Goal: Contribute content: Contribute content

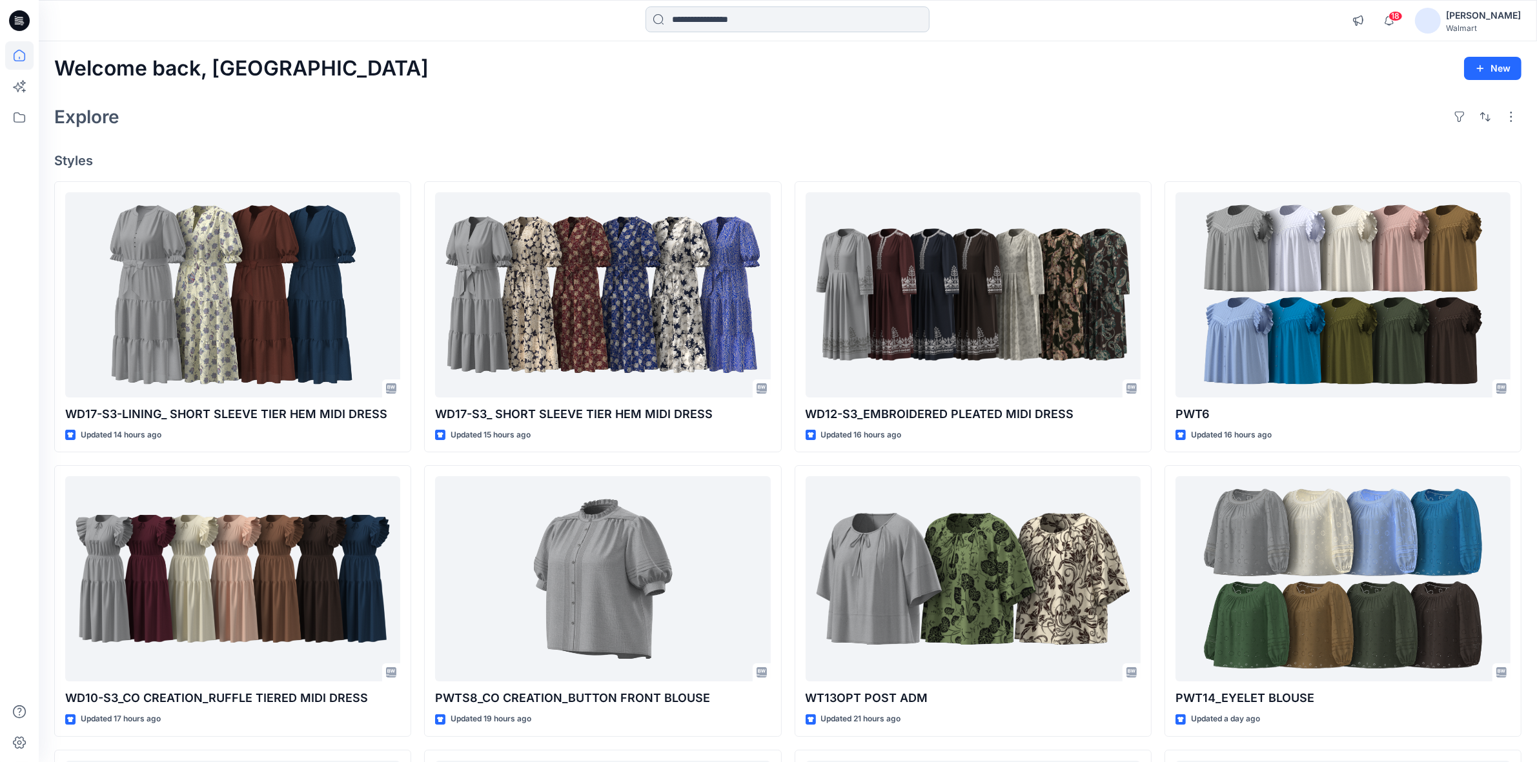
click at [695, 17] on input at bounding box center [787, 19] width 284 height 26
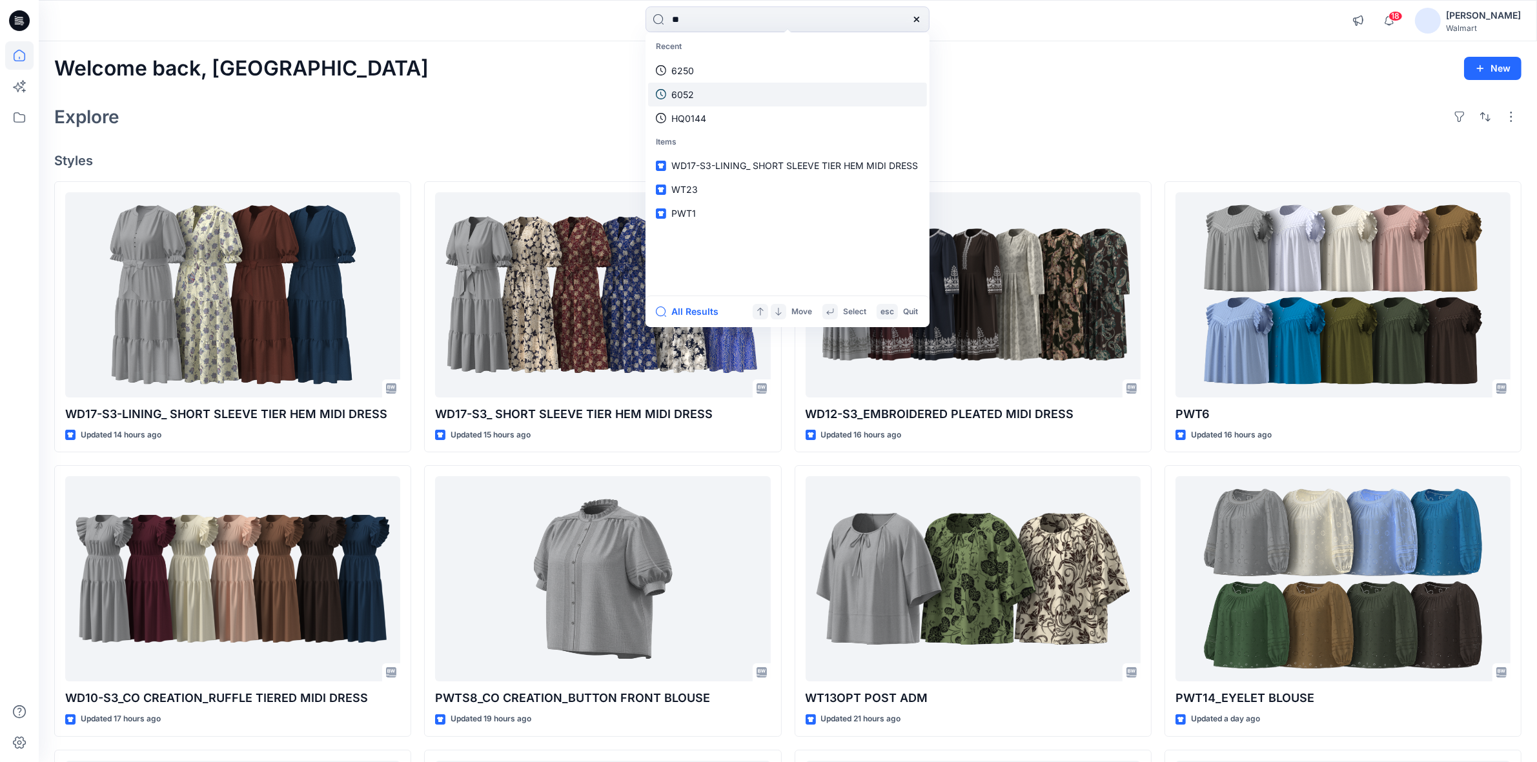
type input "***"
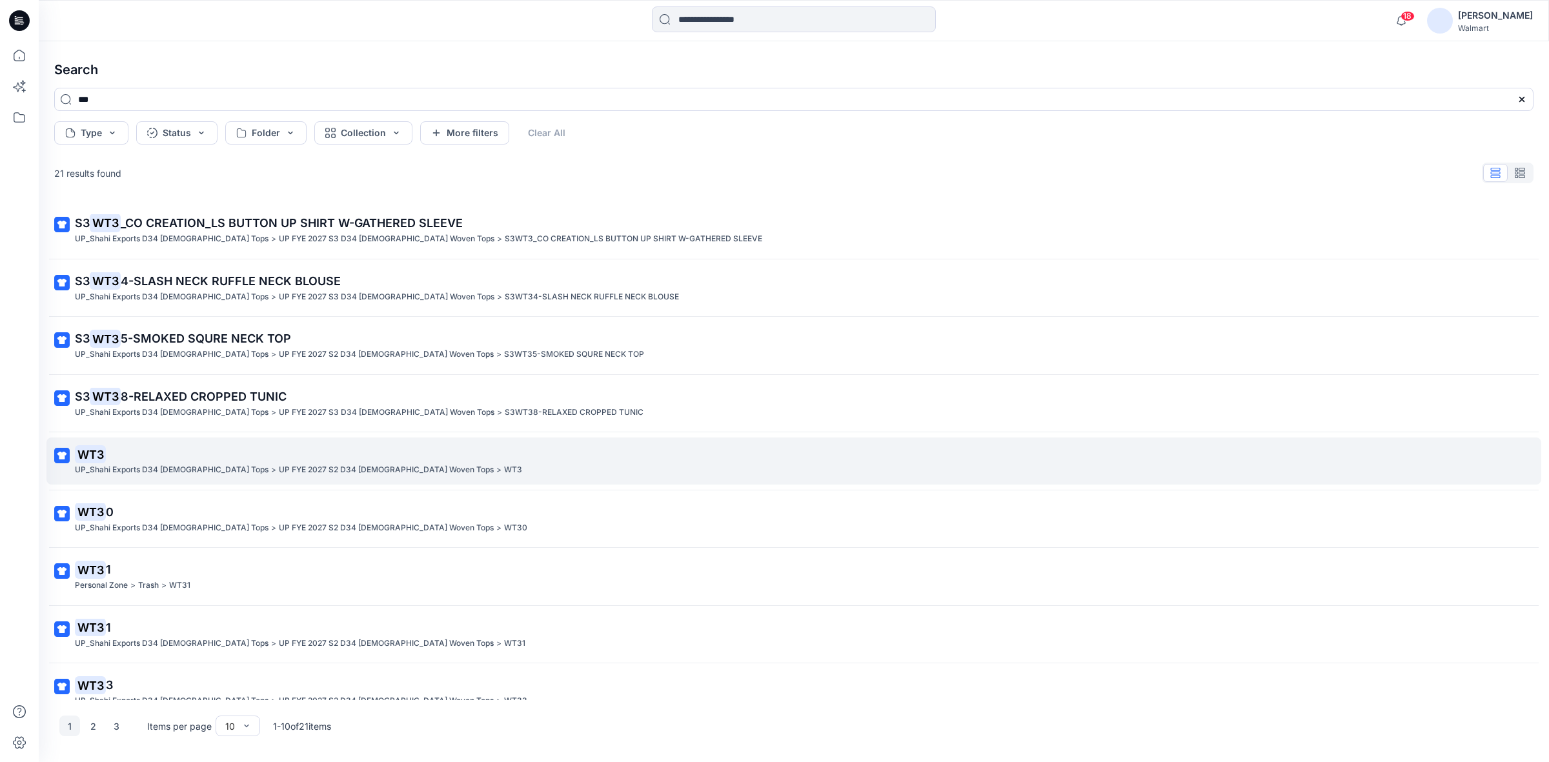
click at [141, 462] on p "WT3" at bounding box center [793, 454] width 1436 height 18
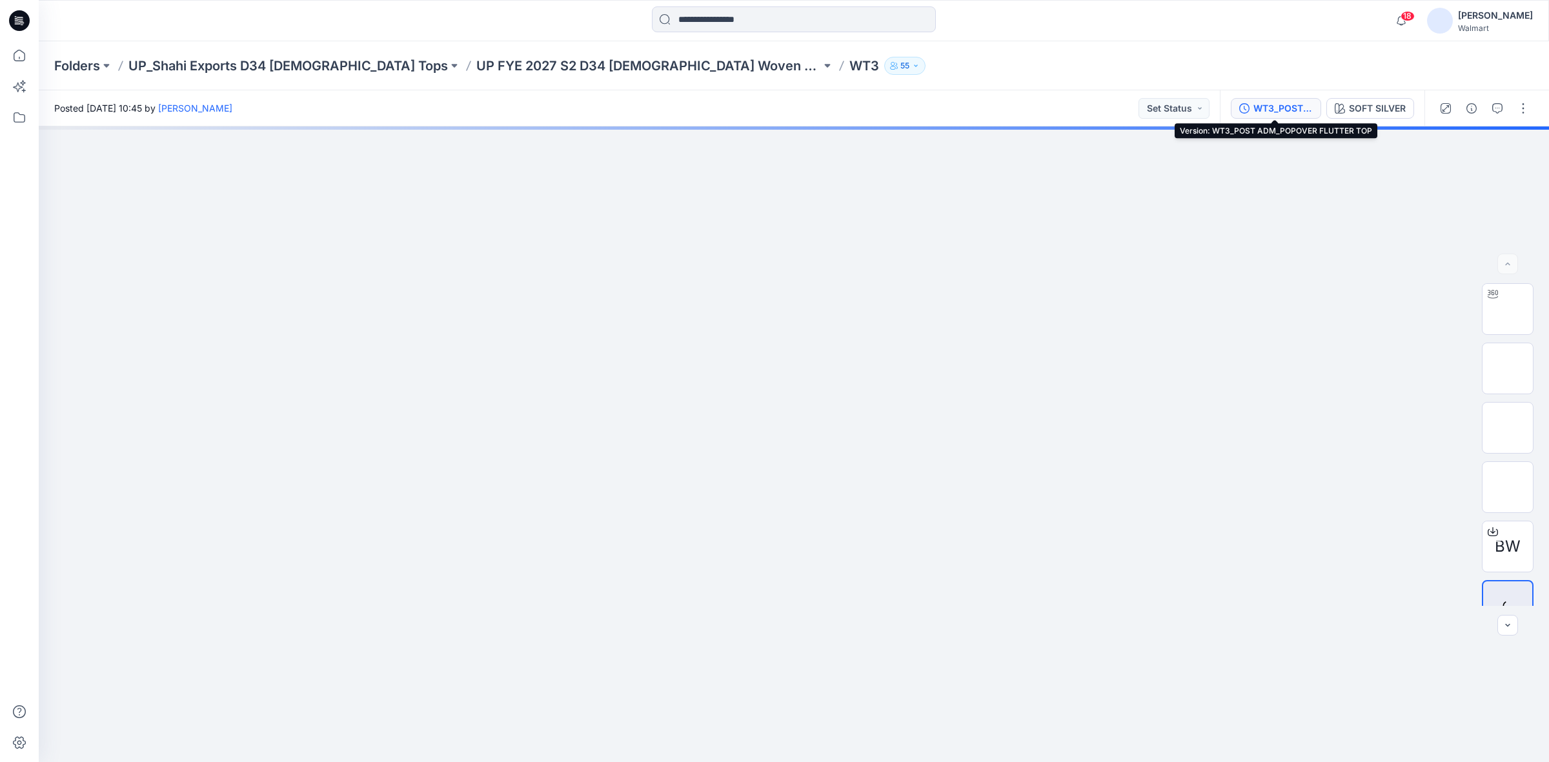
click at [1281, 105] on div "WT3_POST ADM_POPOVER FLUTTER TOP" at bounding box center [1283, 108] width 59 height 14
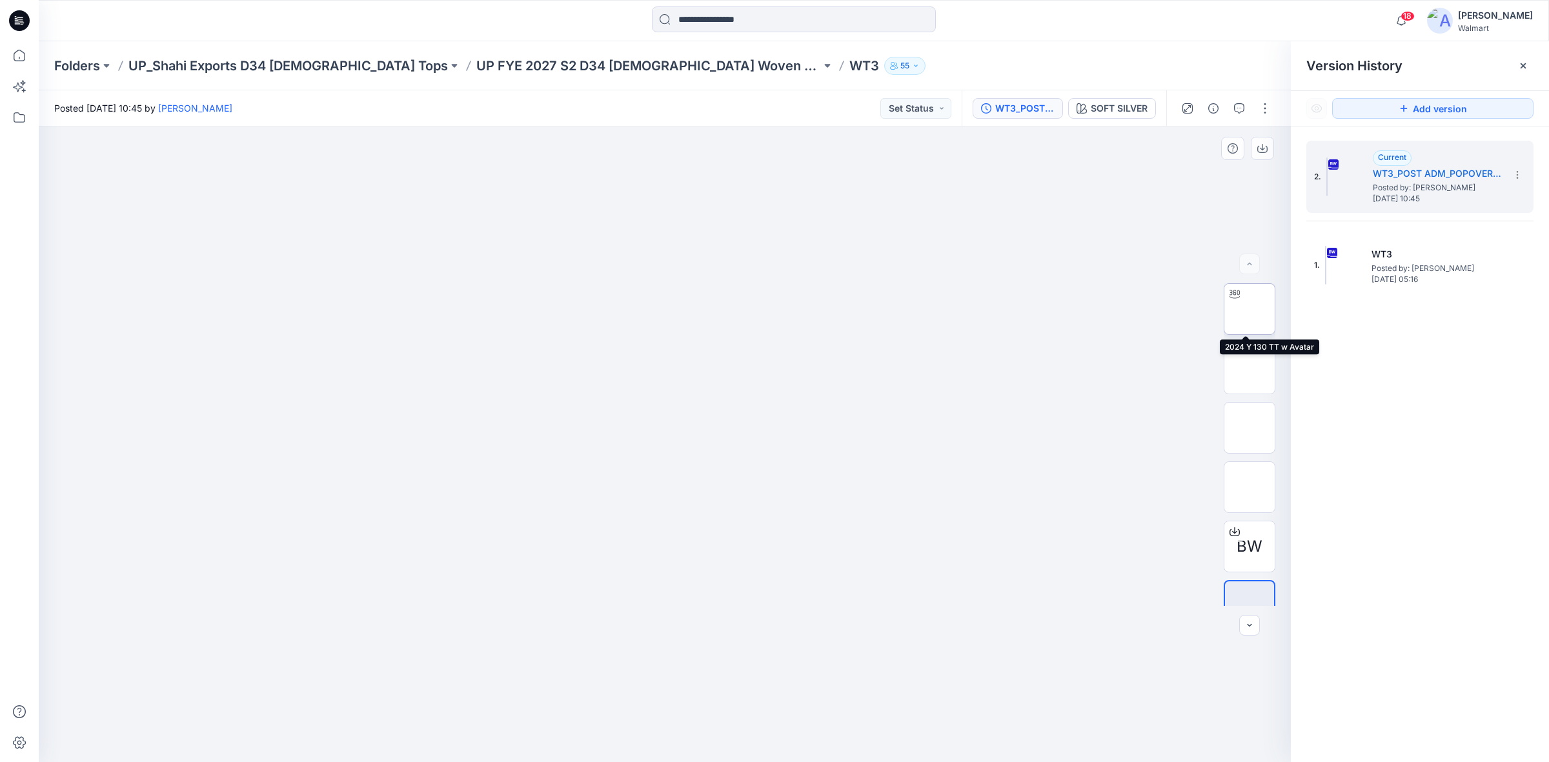
click at [1250, 309] on img at bounding box center [1250, 309] width 0 height 0
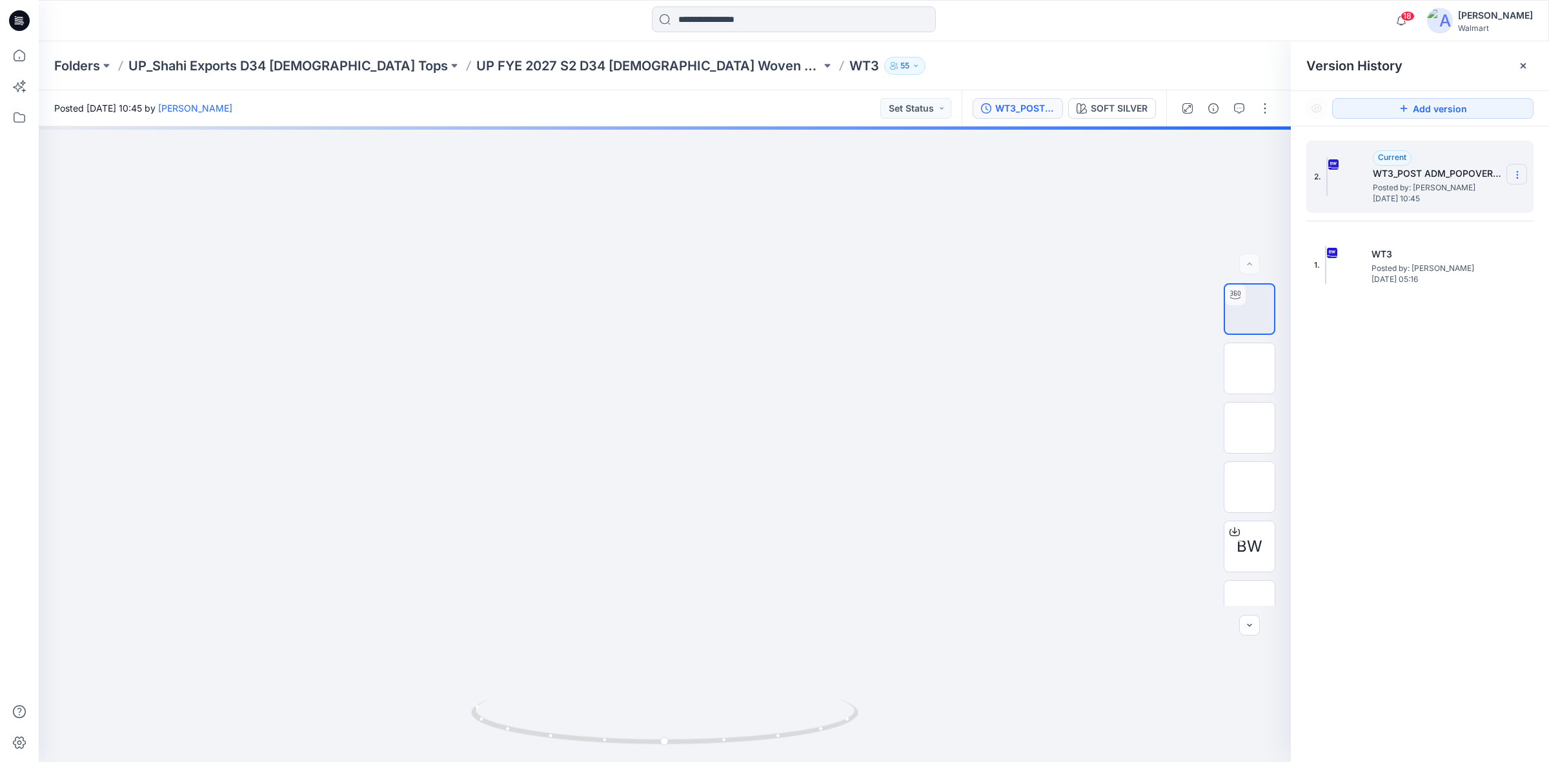
click at [1521, 176] on icon at bounding box center [1517, 175] width 10 height 10
click at [1416, 254] on span "Rename Version" at bounding box center [1432, 252] width 68 height 15
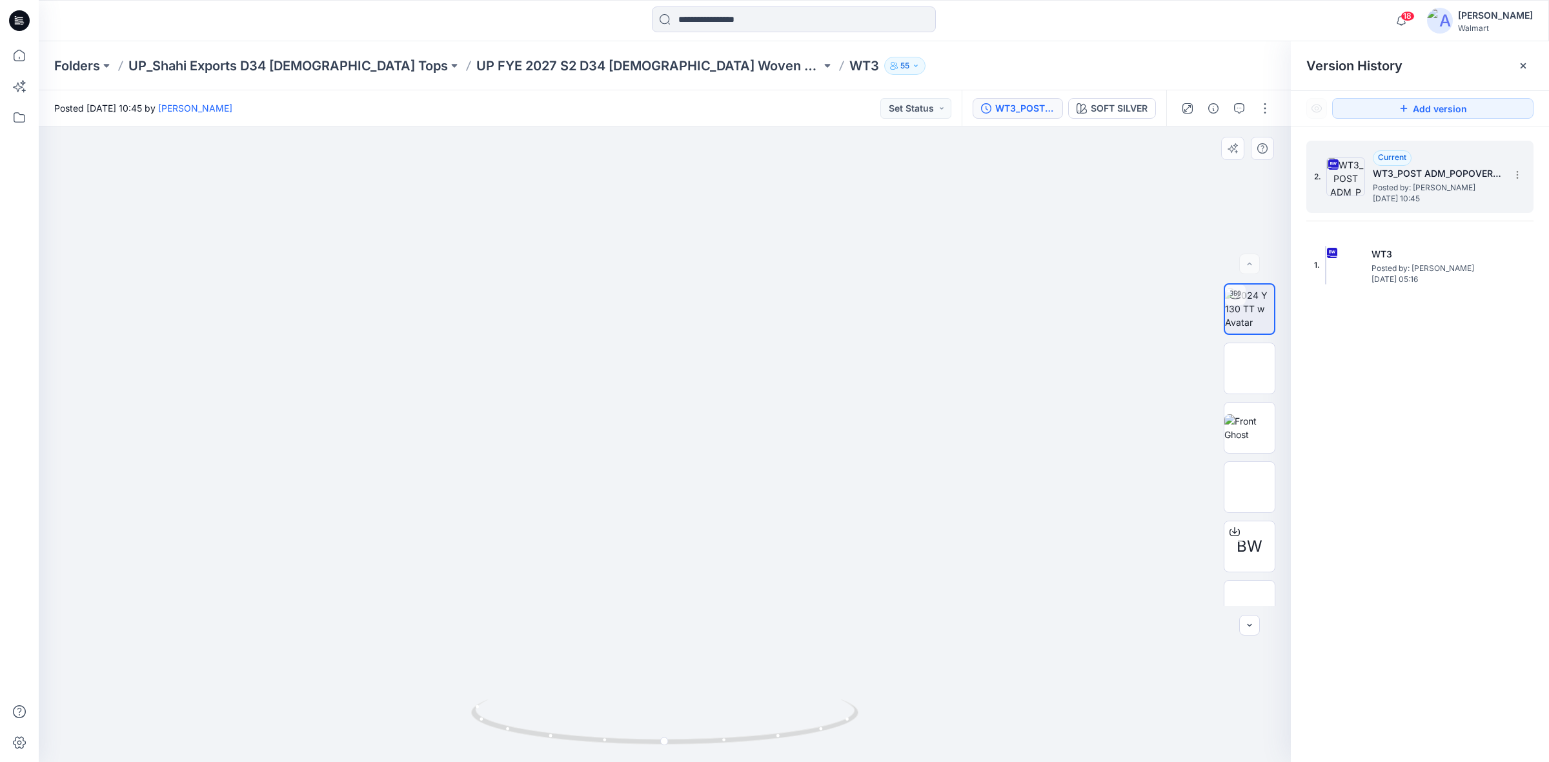
click at [1518, 68] on icon at bounding box center [1523, 66] width 10 height 10
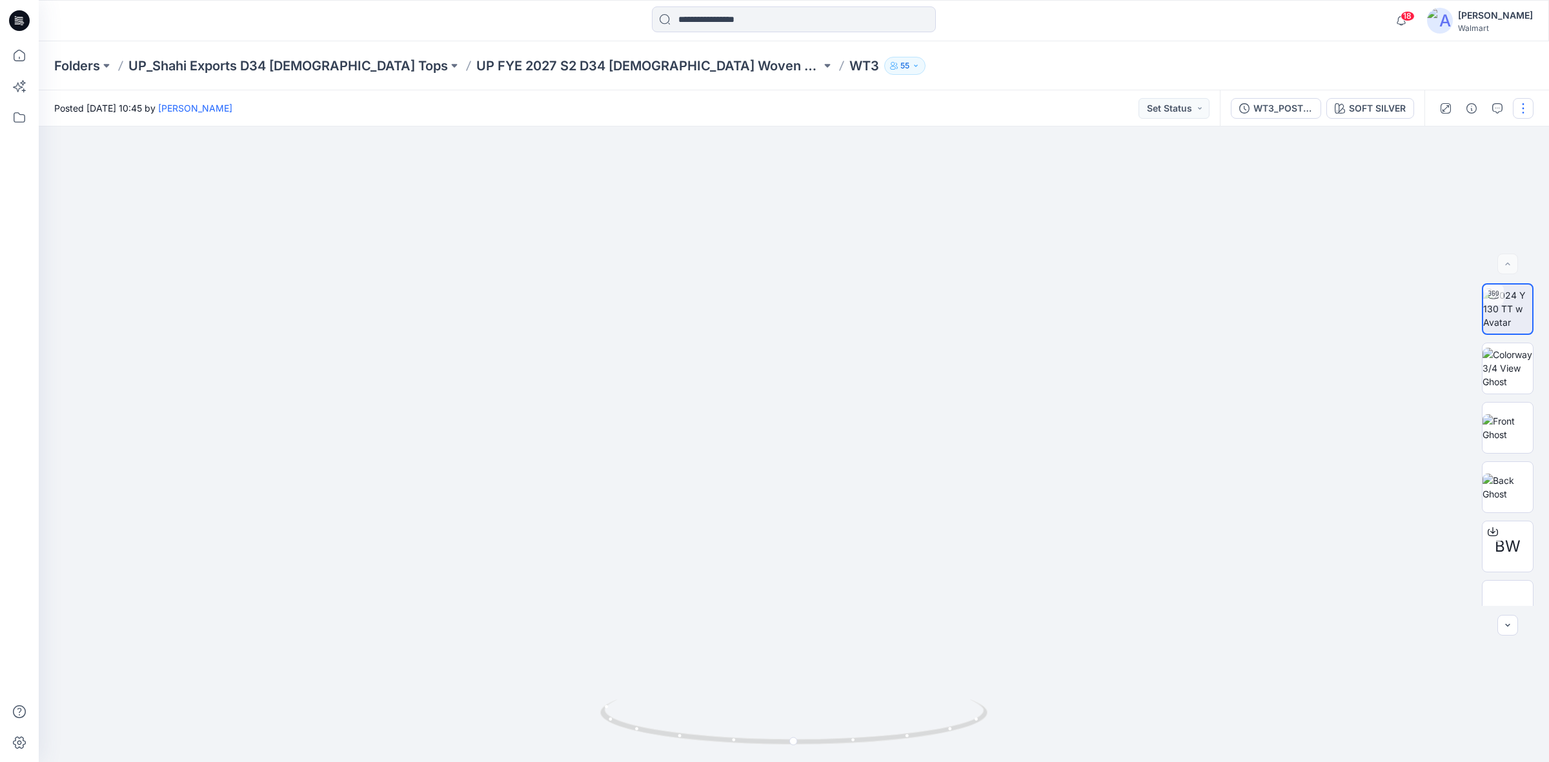
click at [1525, 113] on button "button" at bounding box center [1523, 108] width 21 height 21
click at [1434, 170] on p "Edit" at bounding box center [1441, 174] width 16 height 14
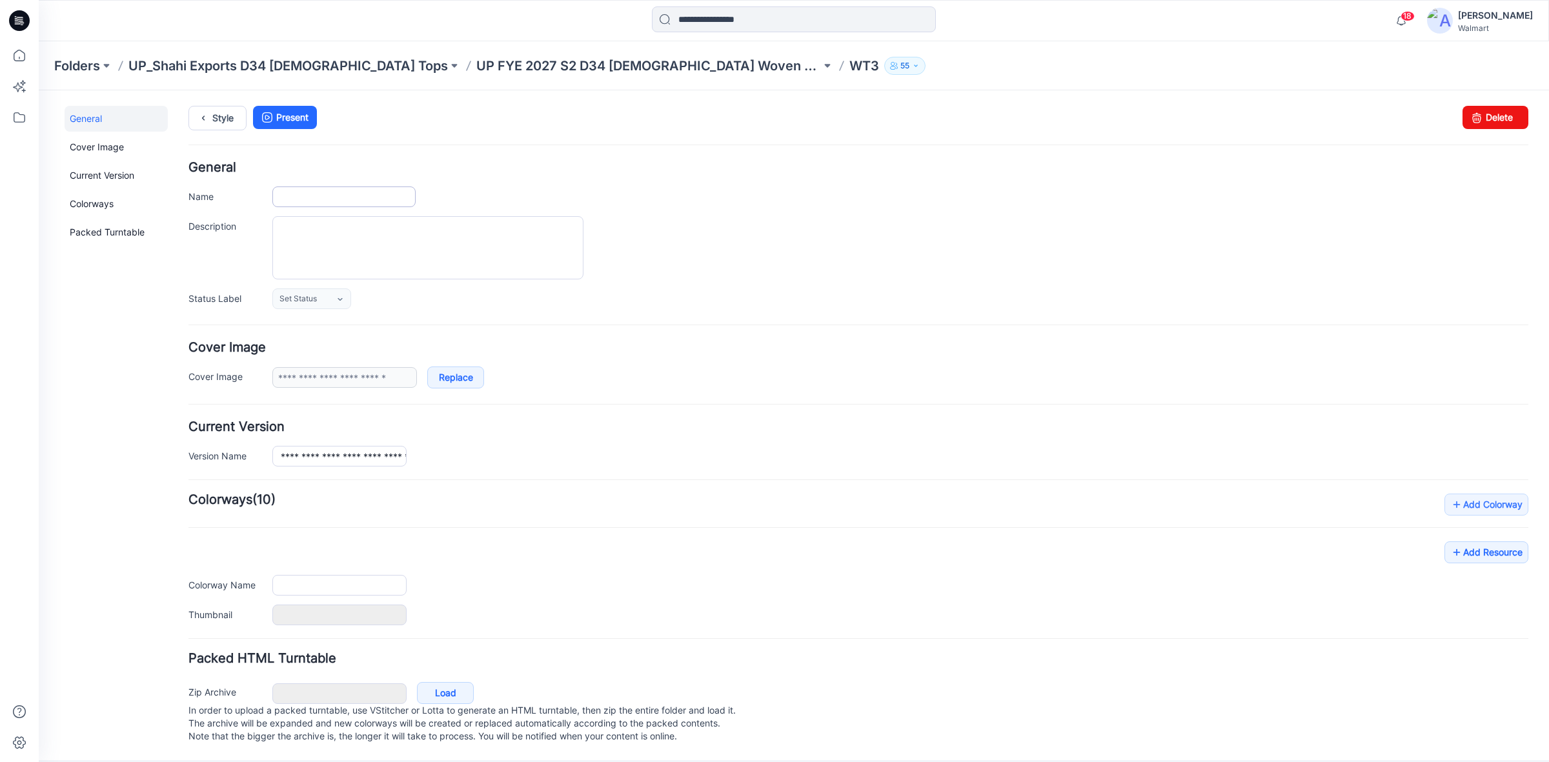
type input "***"
type input "**********"
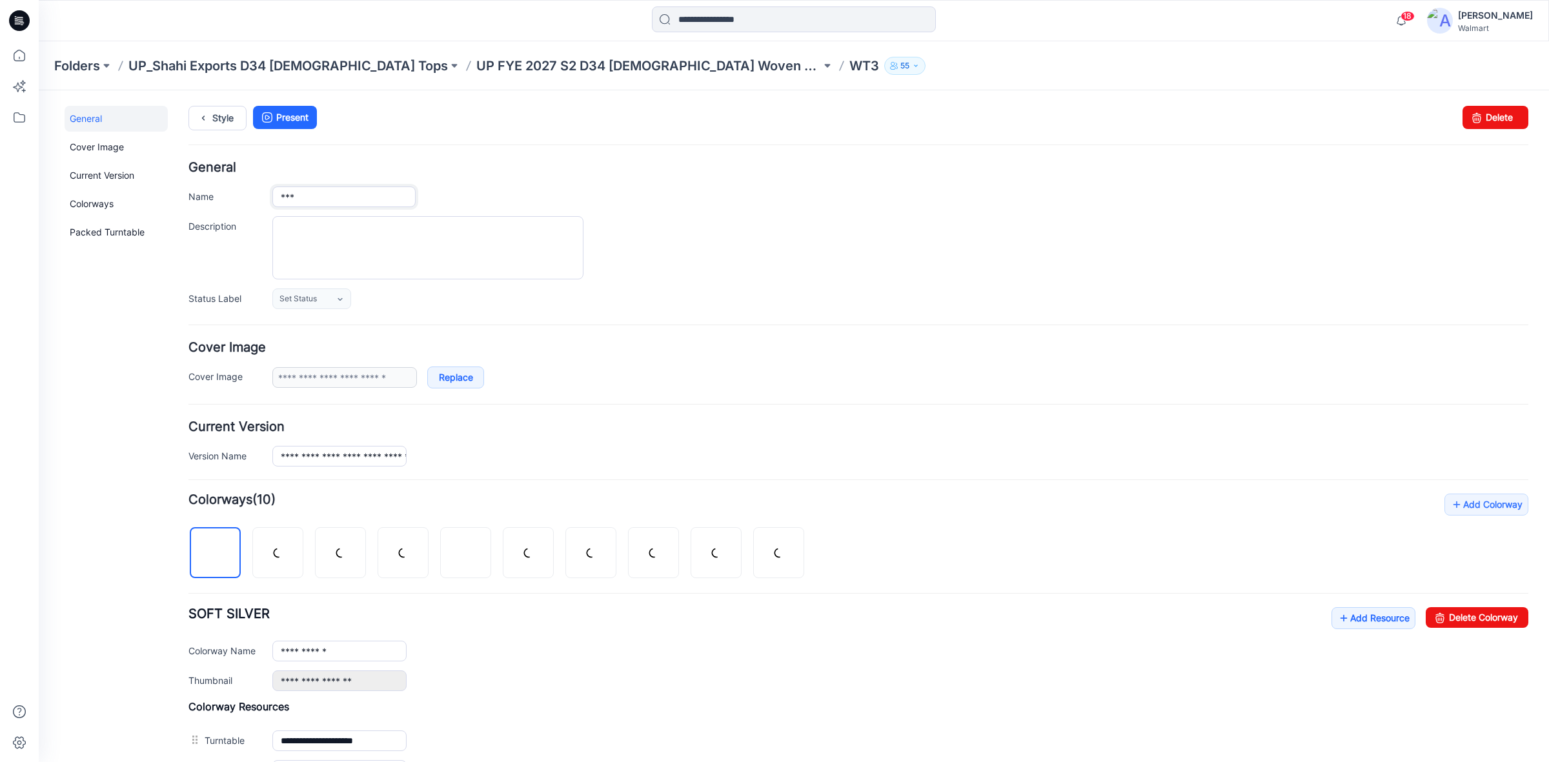
click at [320, 196] on input "***" at bounding box center [343, 197] width 143 height 21
drag, startPoint x: 320, startPoint y: 196, endPoint x: 236, endPoint y: 214, distance: 85.3
click at [234, 214] on div "General Name *** Description Status Label Set Status Set Status *Revision Reque…" at bounding box center [858, 235] width 1340 height 148
paste input "**********"
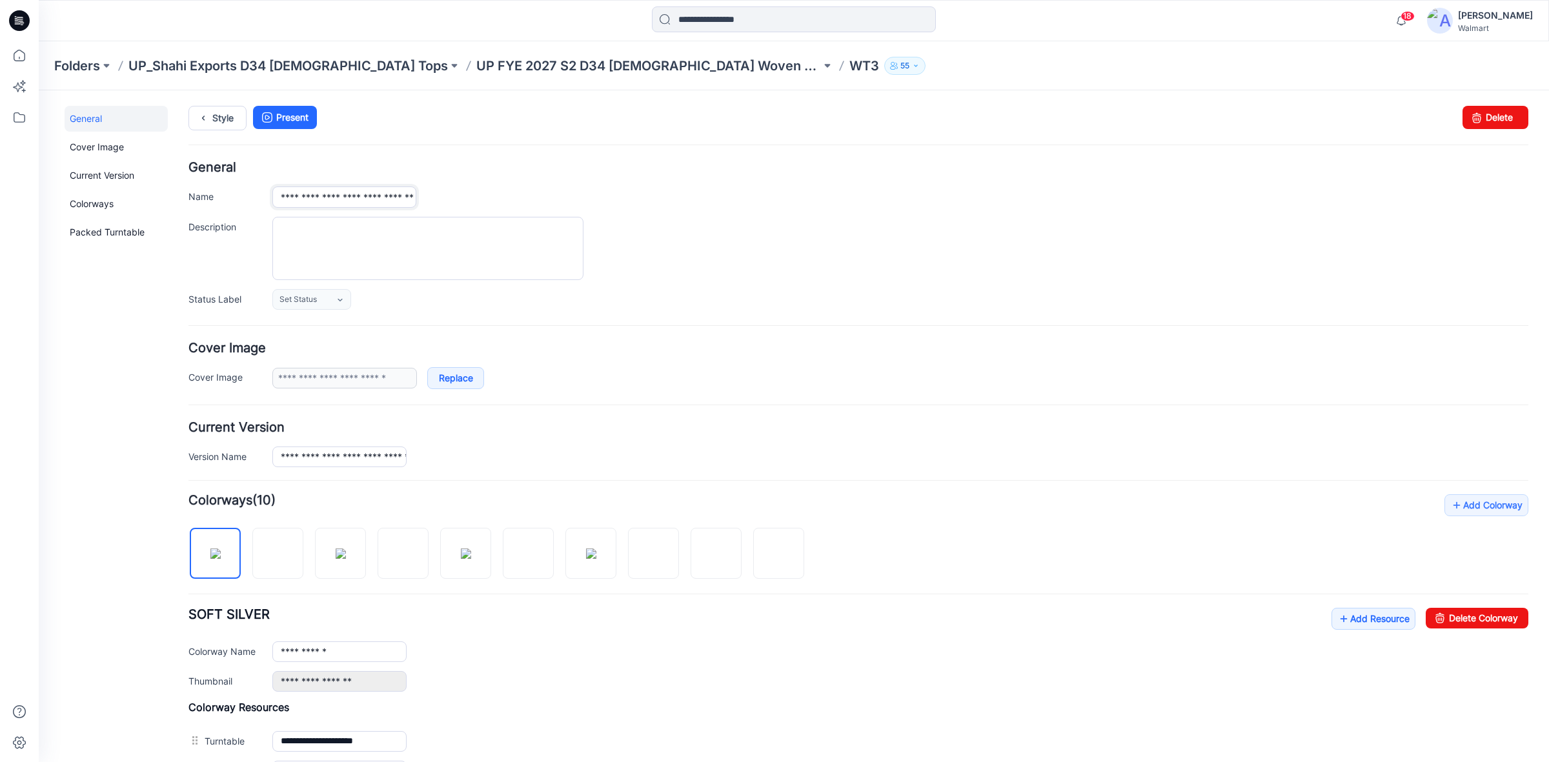
drag, startPoint x: 310, startPoint y: 198, endPoint x: 427, endPoint y: 214, distance: 117.2
click at [427, 214] on div "**********" at bounding box center [858, 235] width 1340 height 148
type input "**********"
click at [303, 230] on textarea "Description" at bounding box center [427, 248] width 311 height 63
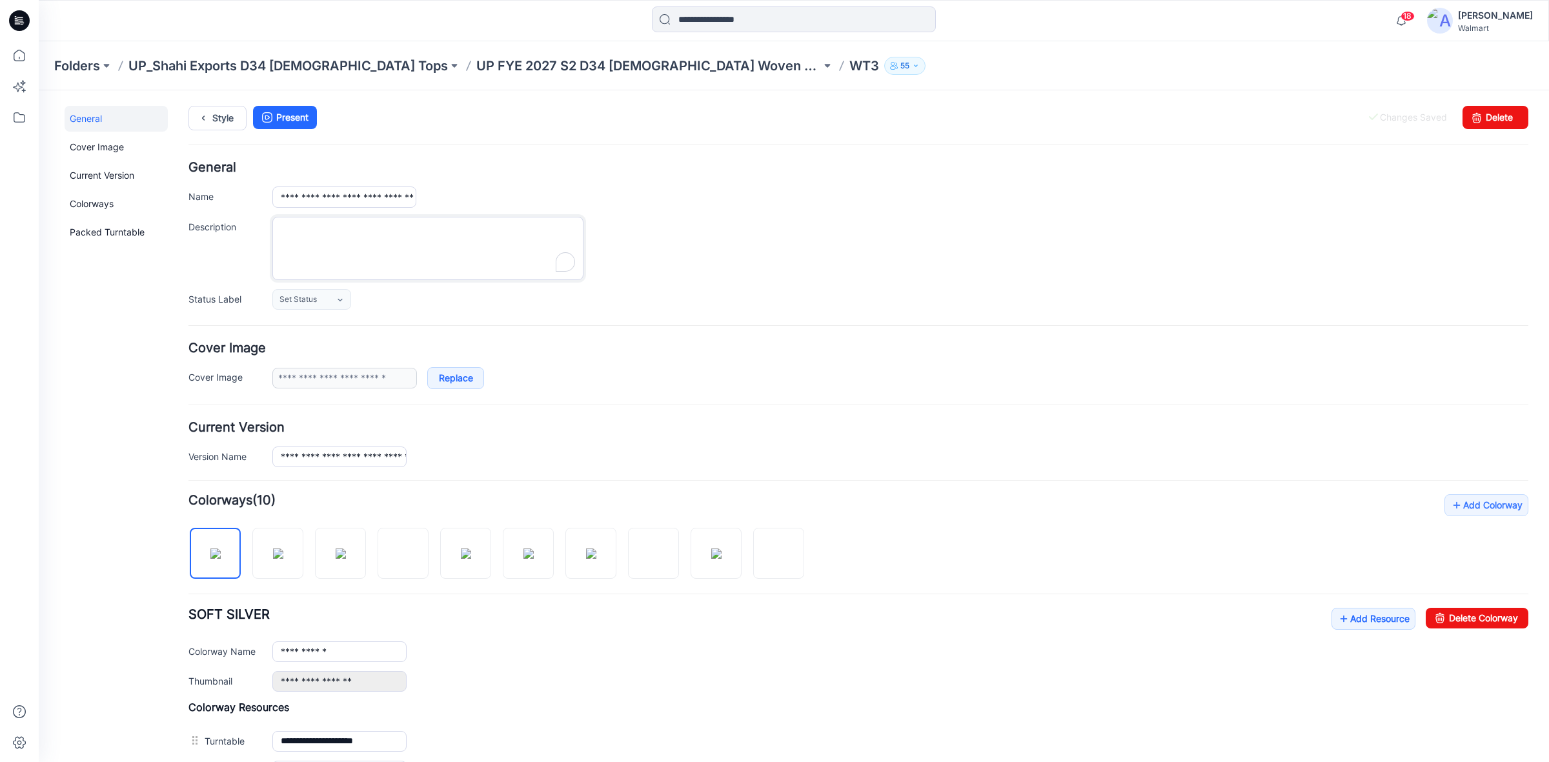
paste textarea "**********"
click at [426, 242] on textarea "**********" at bounding box center [427, 248] width 311 height 63
type textarea "**********"
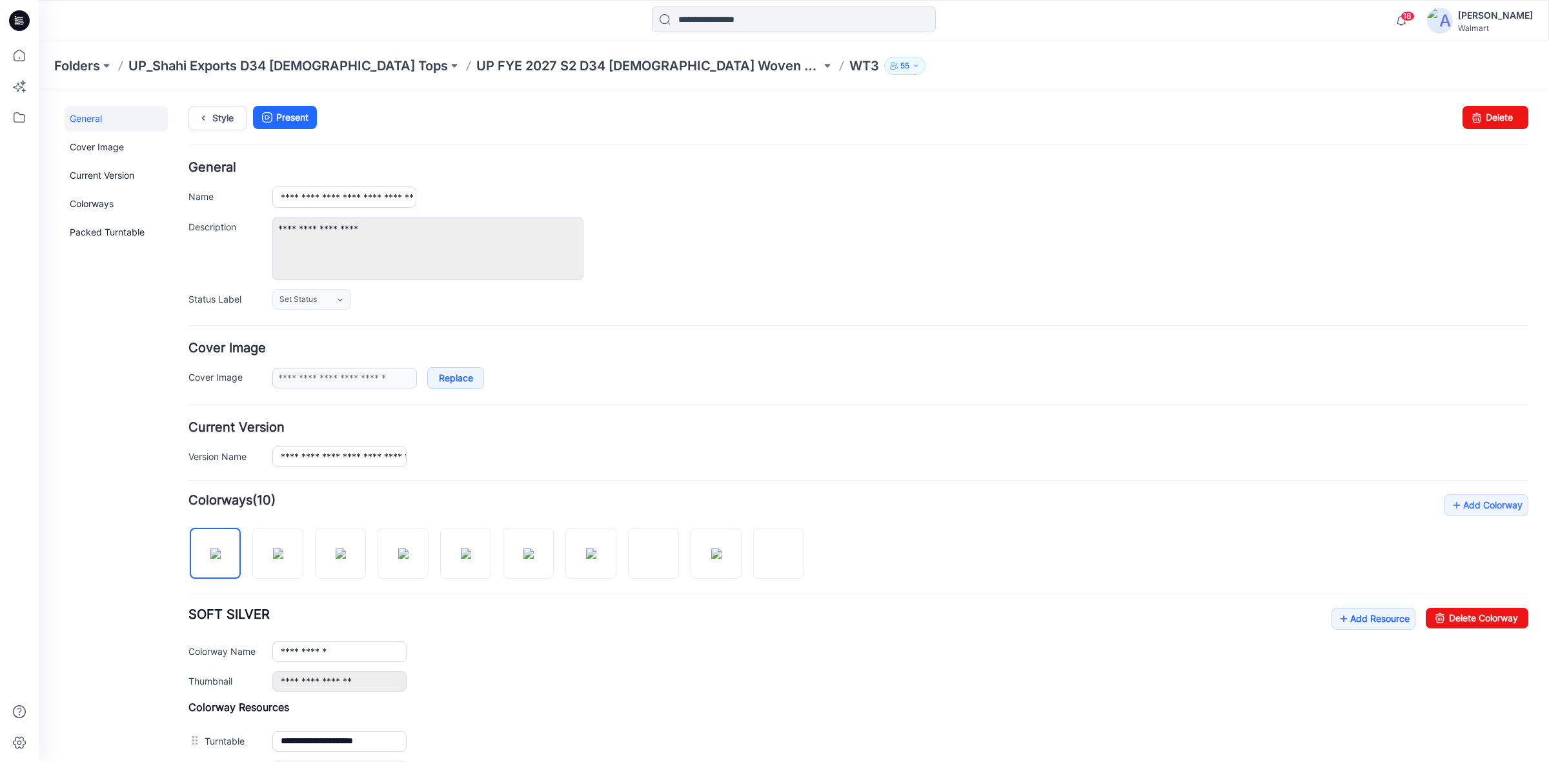
click at [757, 173] on h4 "General" at bounding box center [858, 167] width 1340 height 12
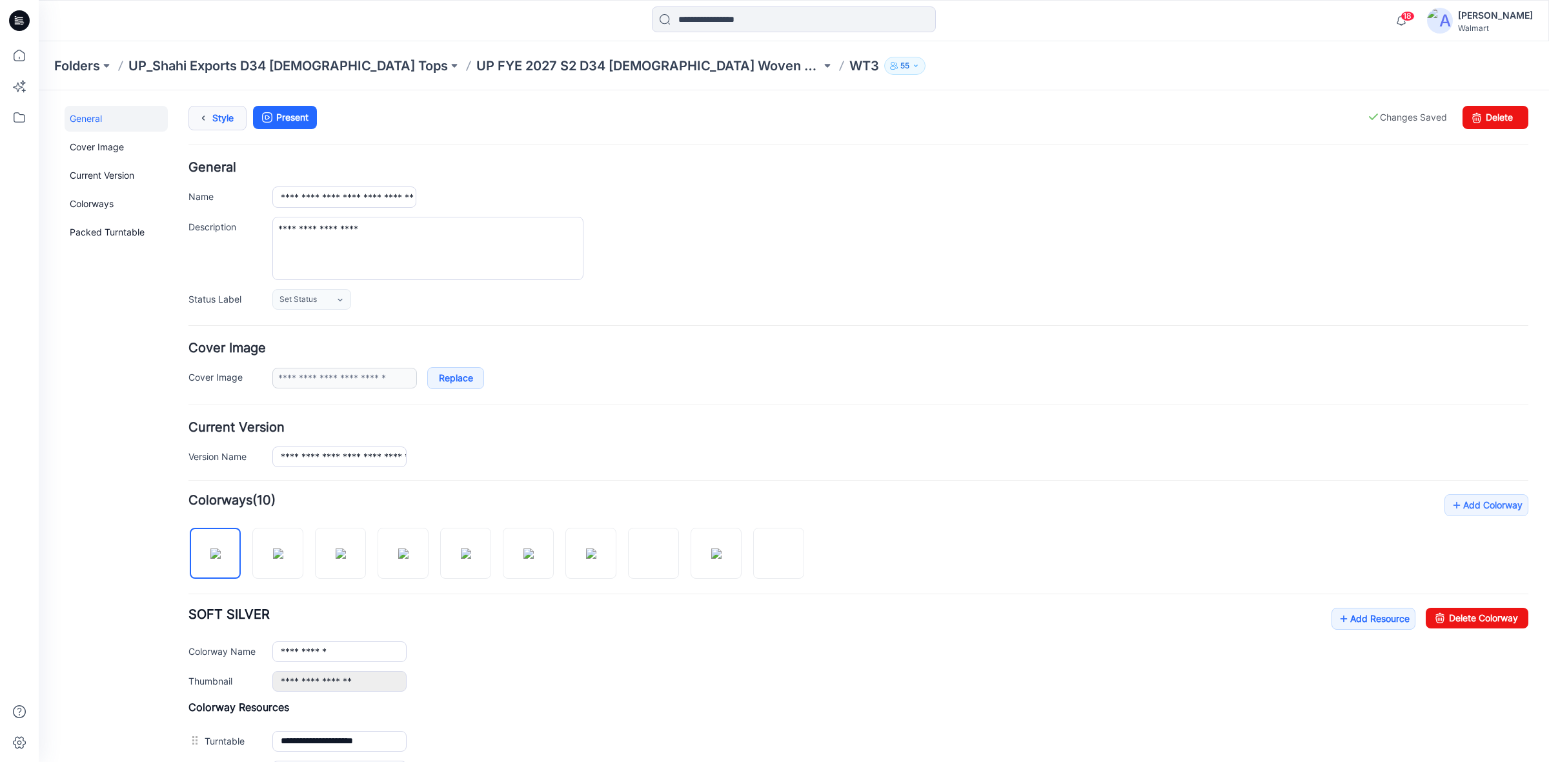
click at [229, 117] on link "Style" at bounding box center [217, 118] width 58 height 25
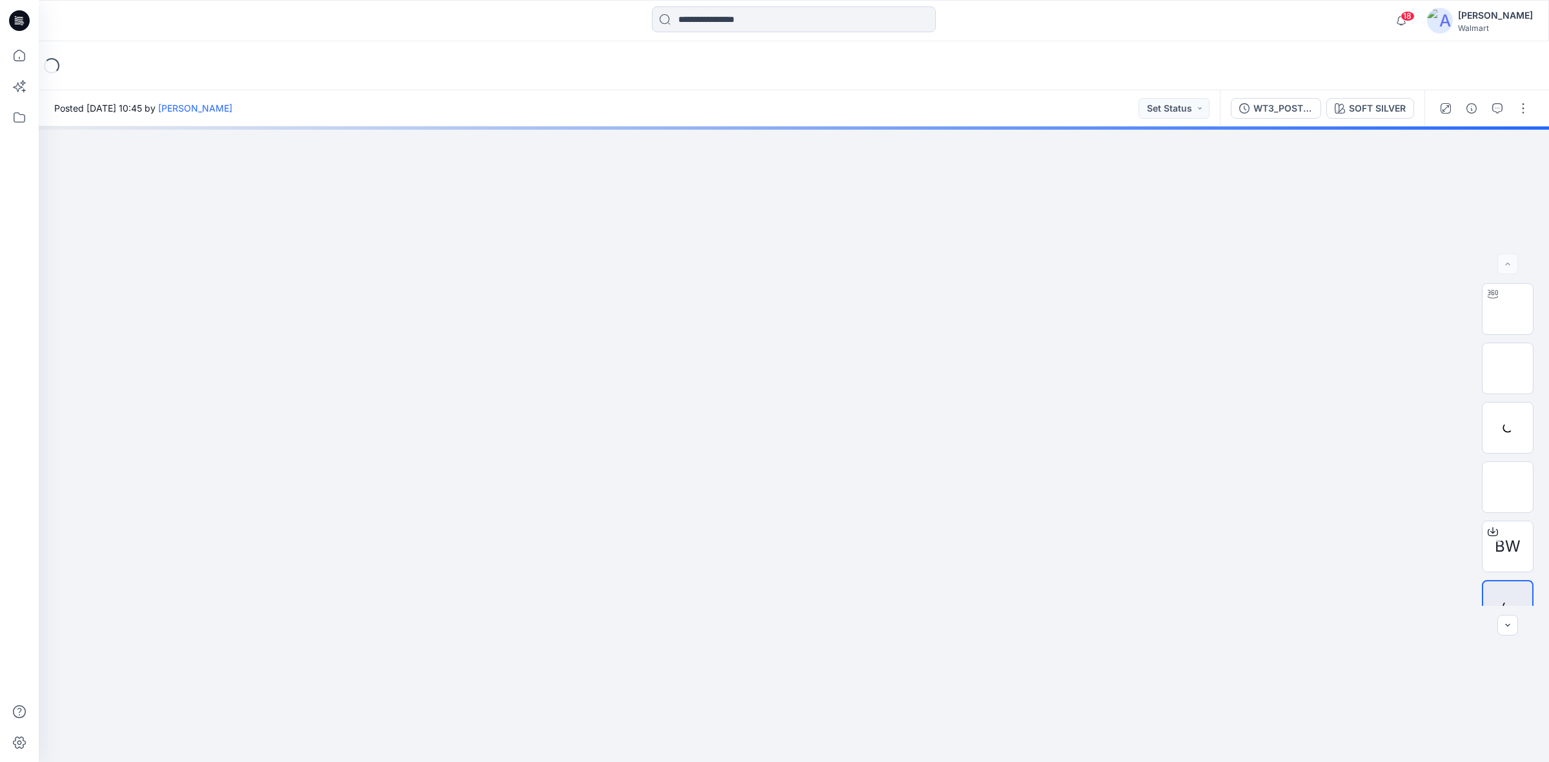
click at [18, 18] on icon at bounding box center [19, 20] width 21 height 21
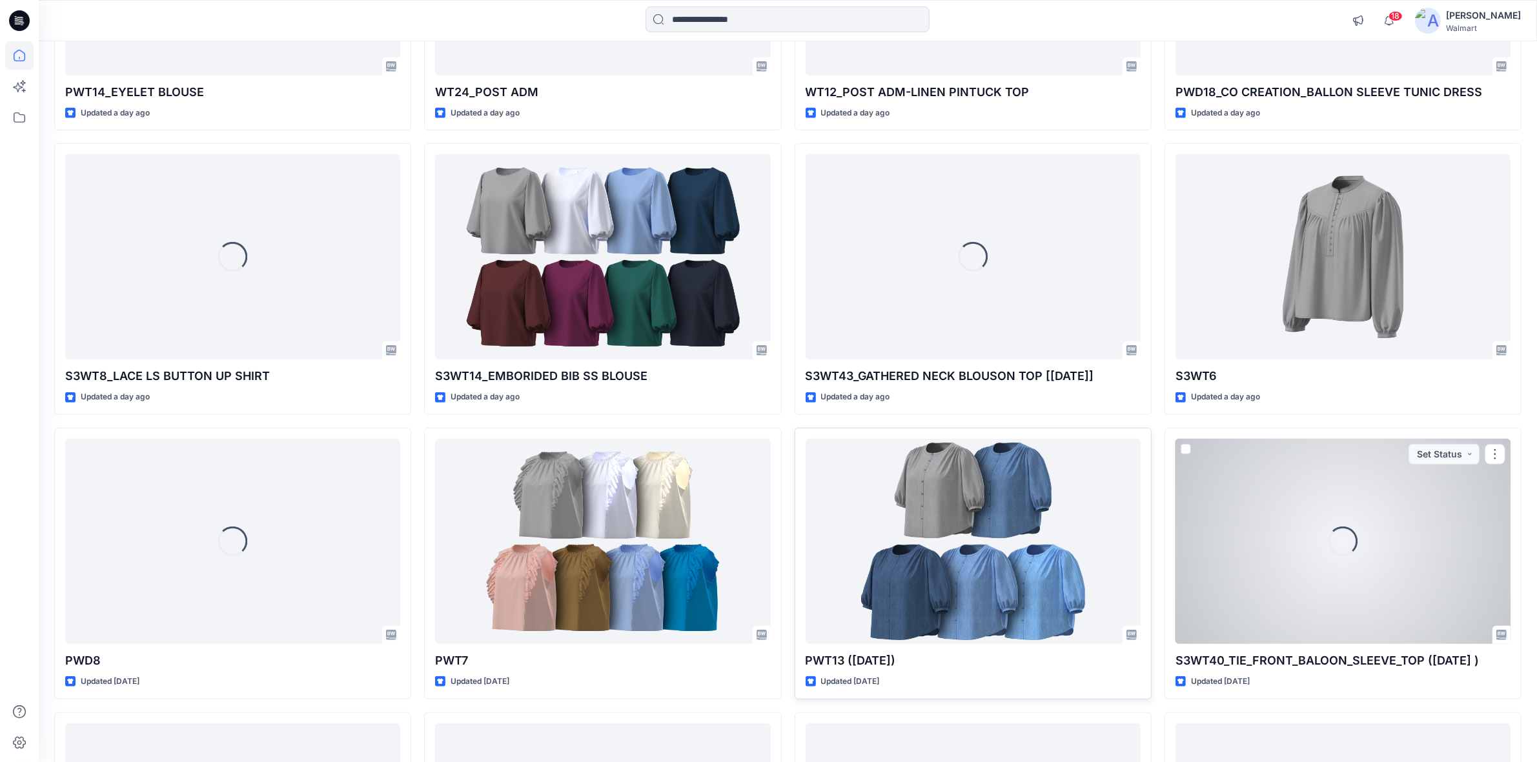
scroll to position [1047, 0]
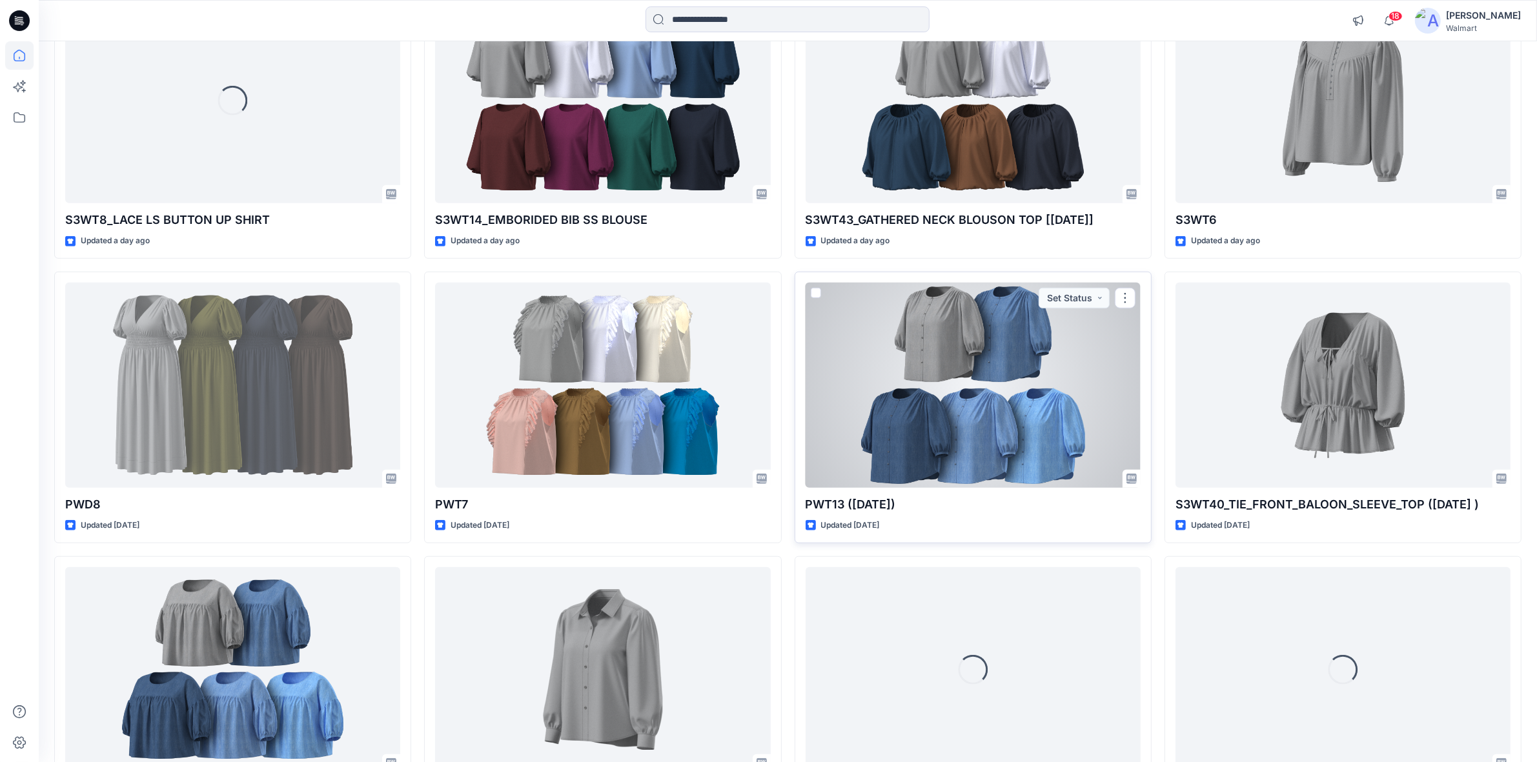
click at [930, 394] on div at bounding box center [973, 385] width 335 height 205
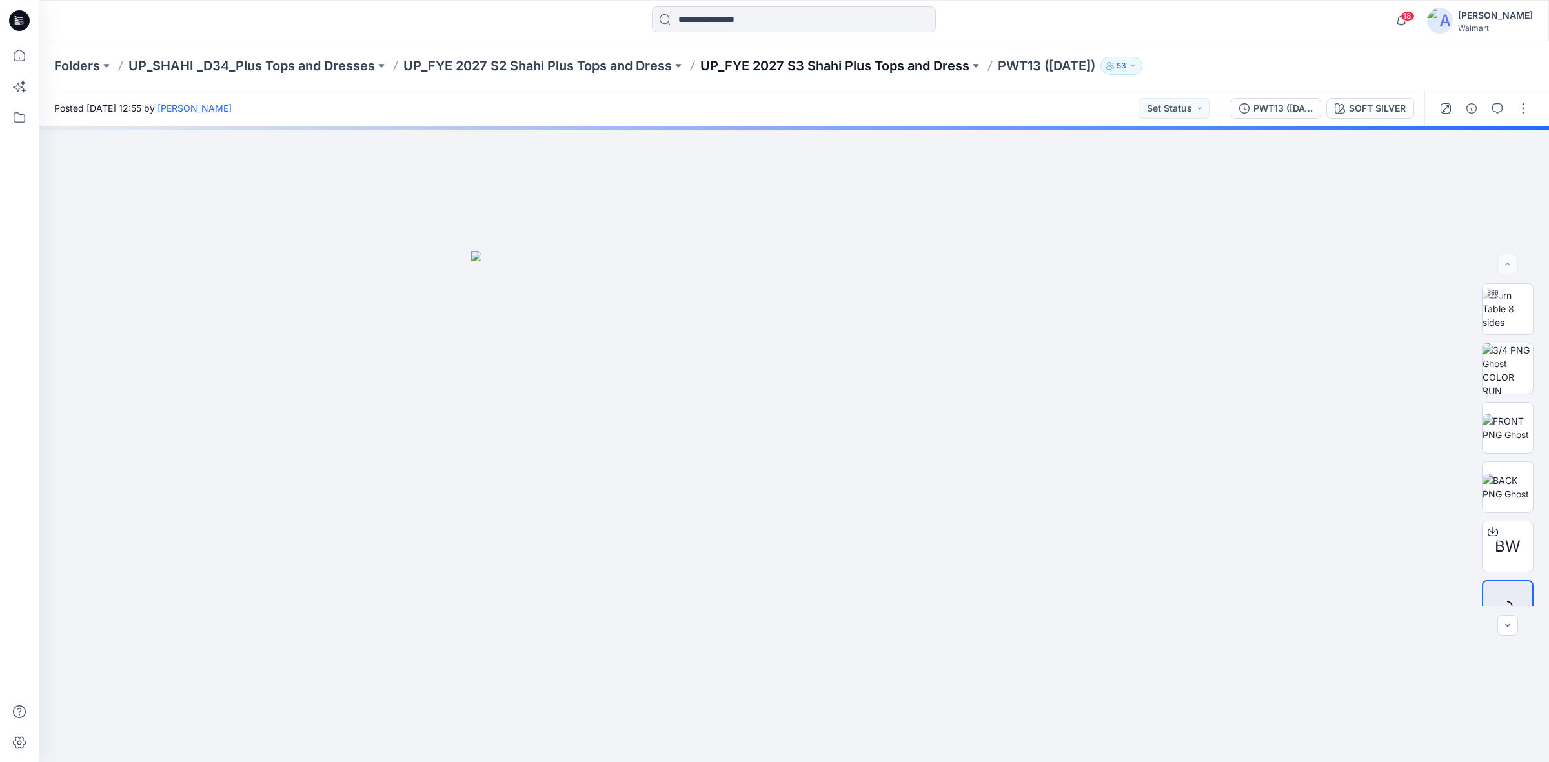
click at [773, 63] on p "UP_FYE 2027 S3 Shahi Plus Tops and Dress" at bounding box center [834, 66] width 269 height 18
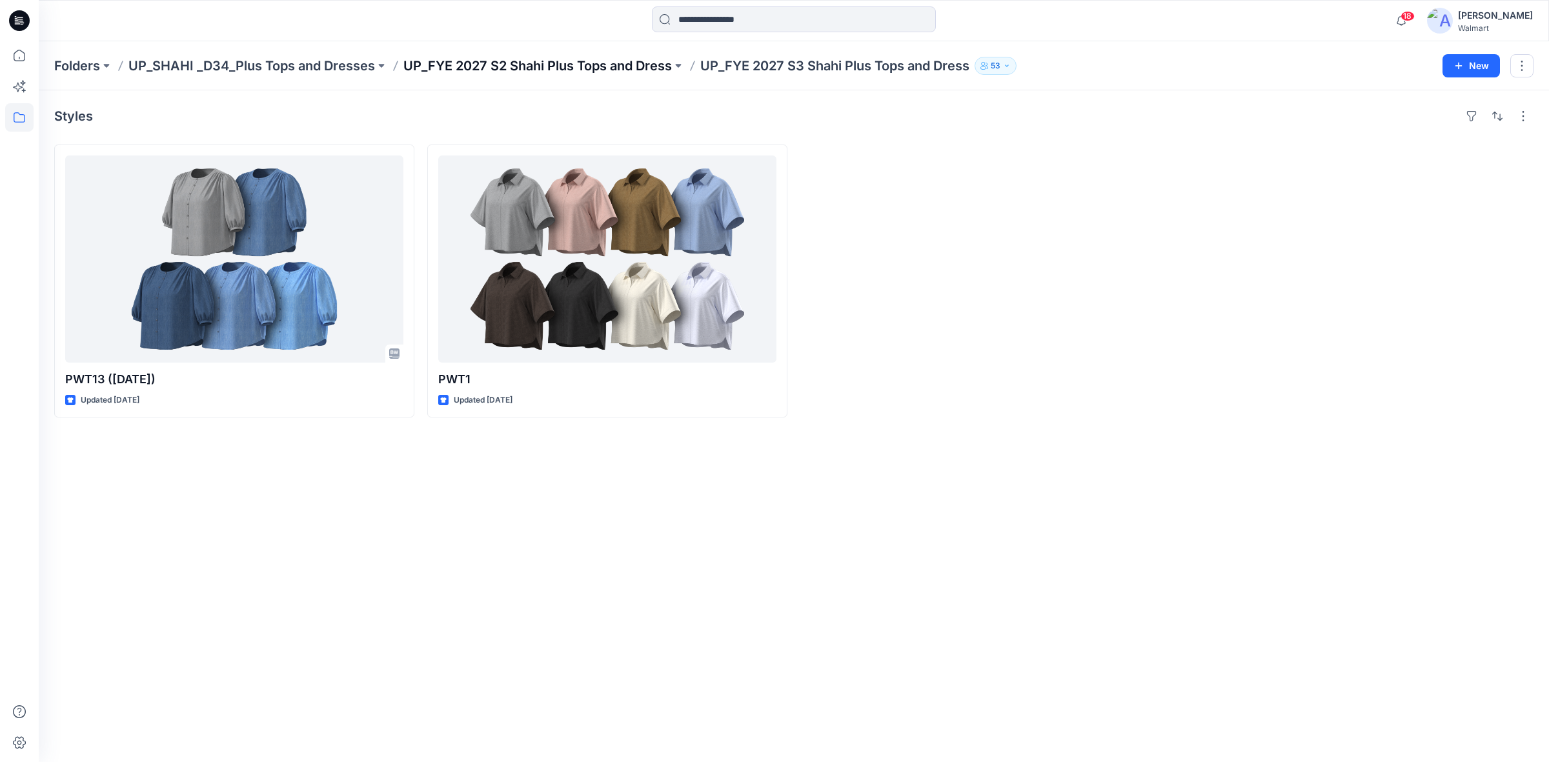
click at [514, 70] on p "UP_FYE 2027 S2 Shahi Plus Tops and Dress" at bounding box center [537, 66] width 269 height 18
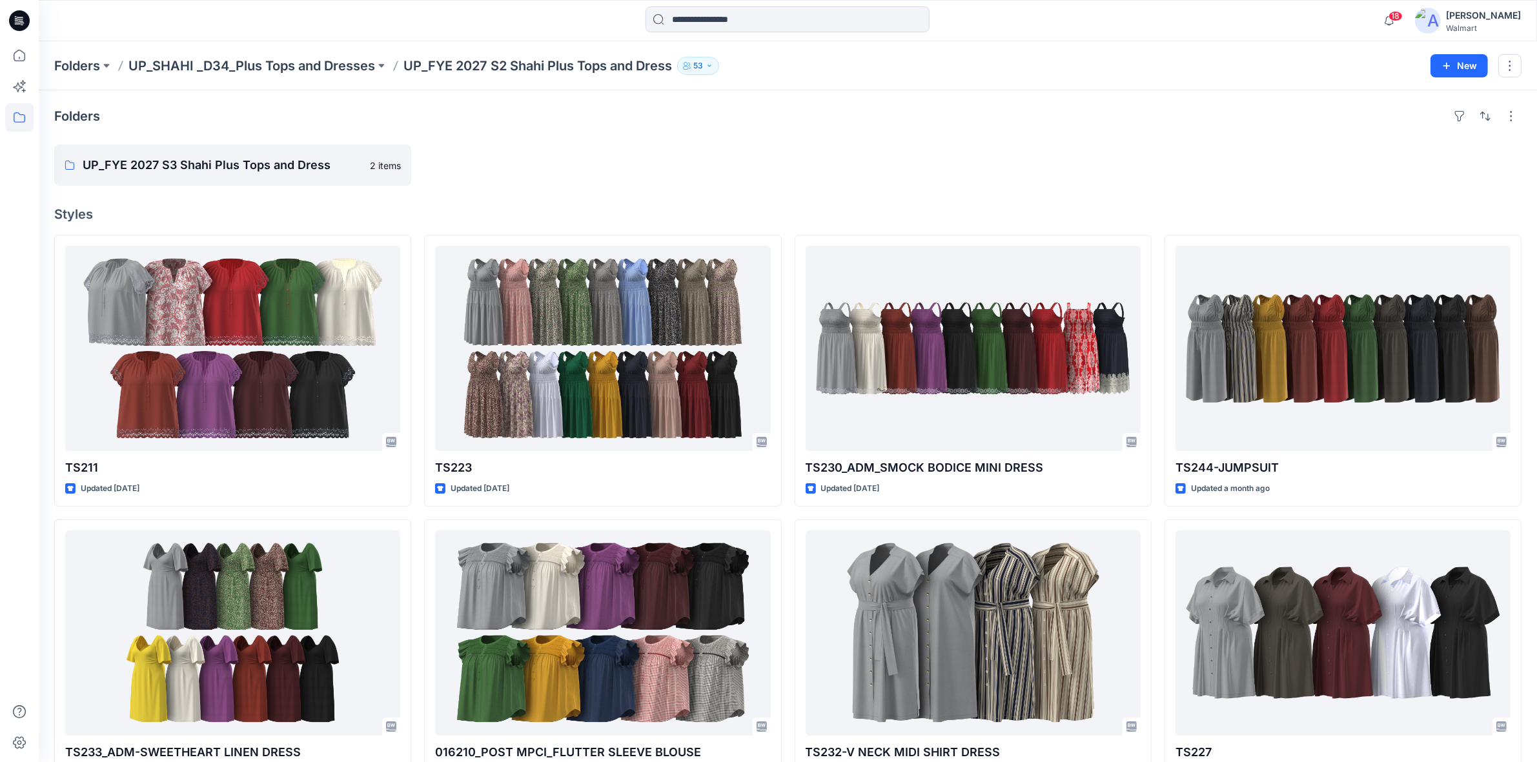
click at [13, 14] on icon at bounding box center [19, 20] width 21 height 21
click at [15, 20] on icon at bounding box center [19, 20] width 21 height 41
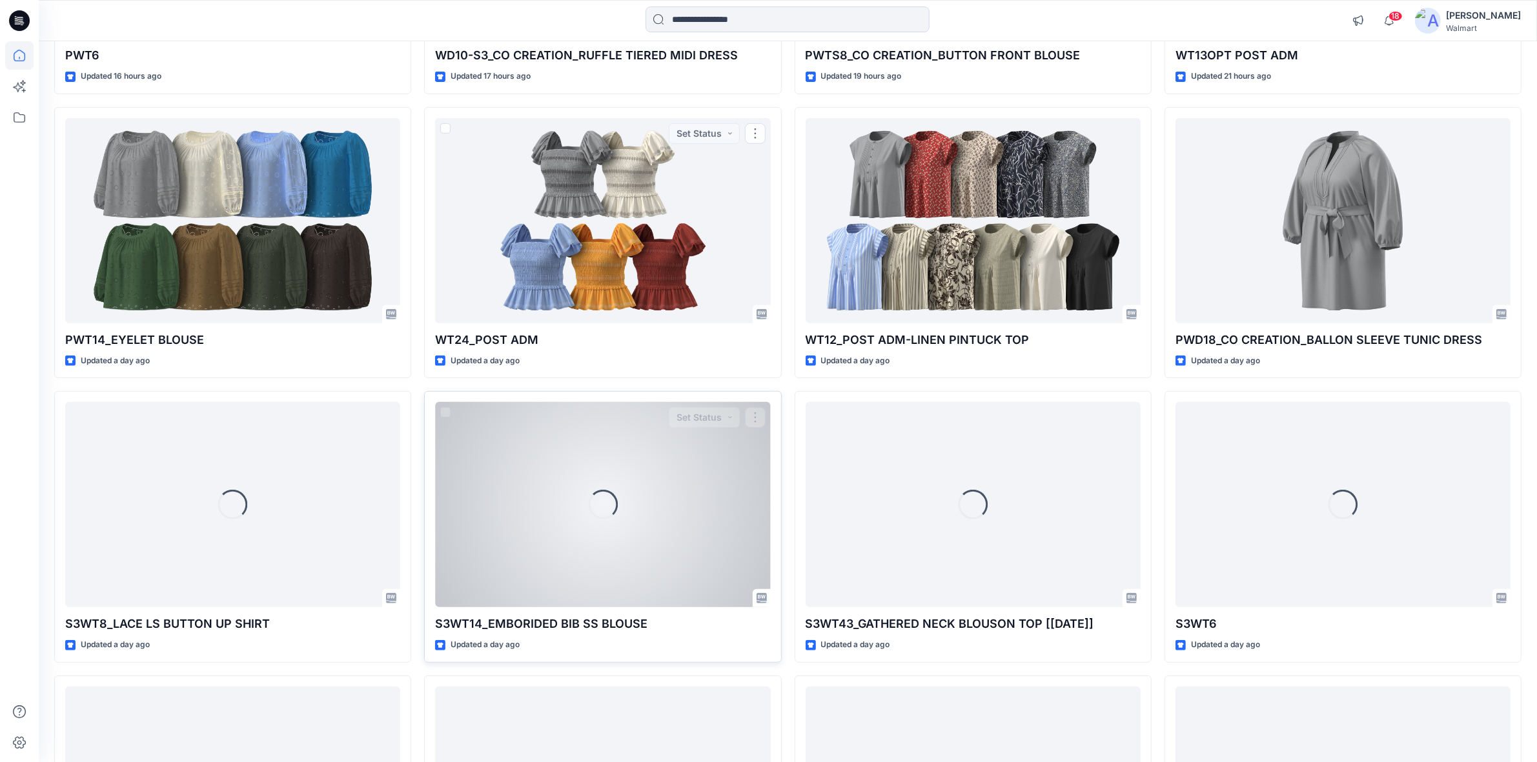
scroll to position [644, 0]
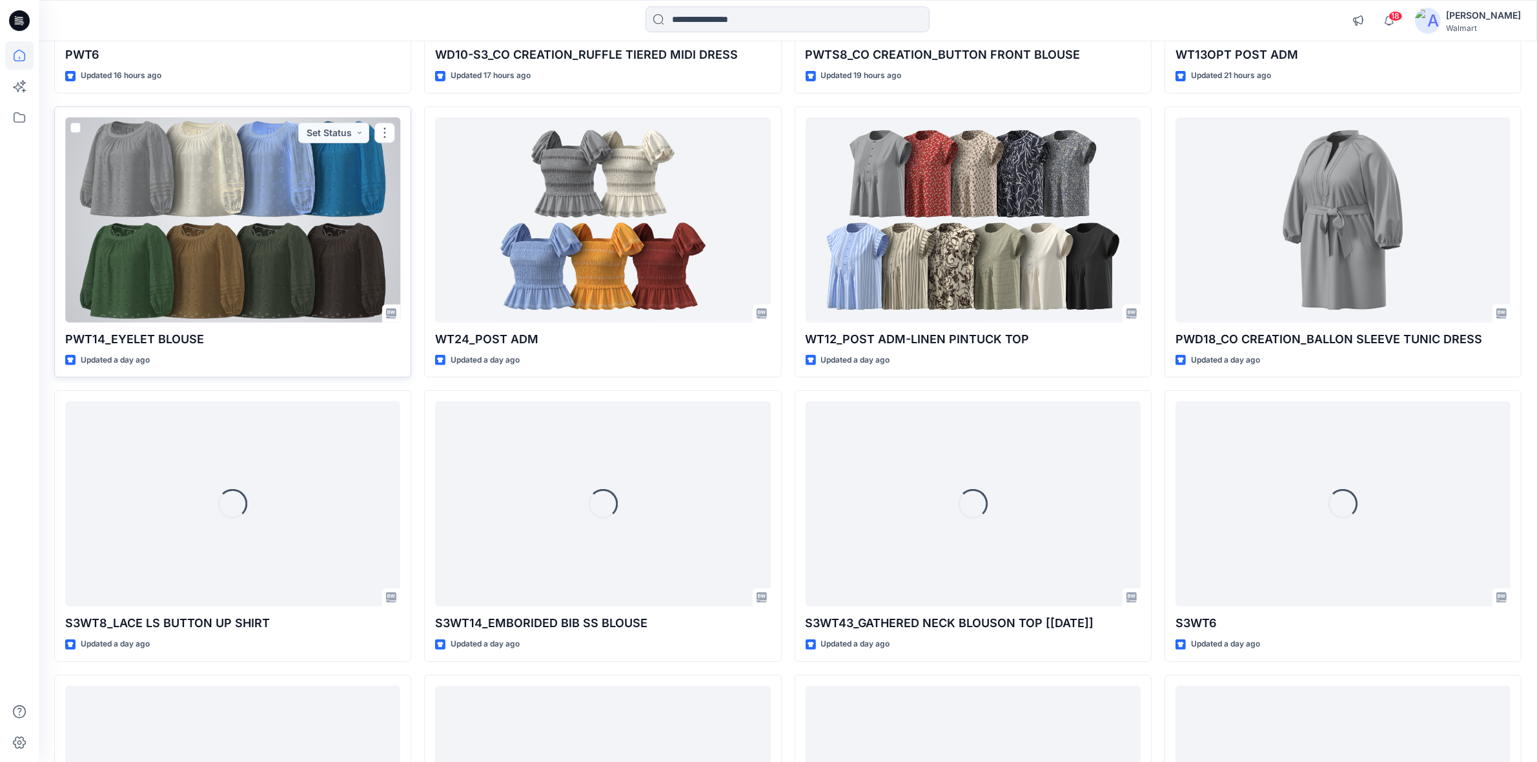
click at [163, 136] on div at bounding box center [232, 219] width 335 height 205
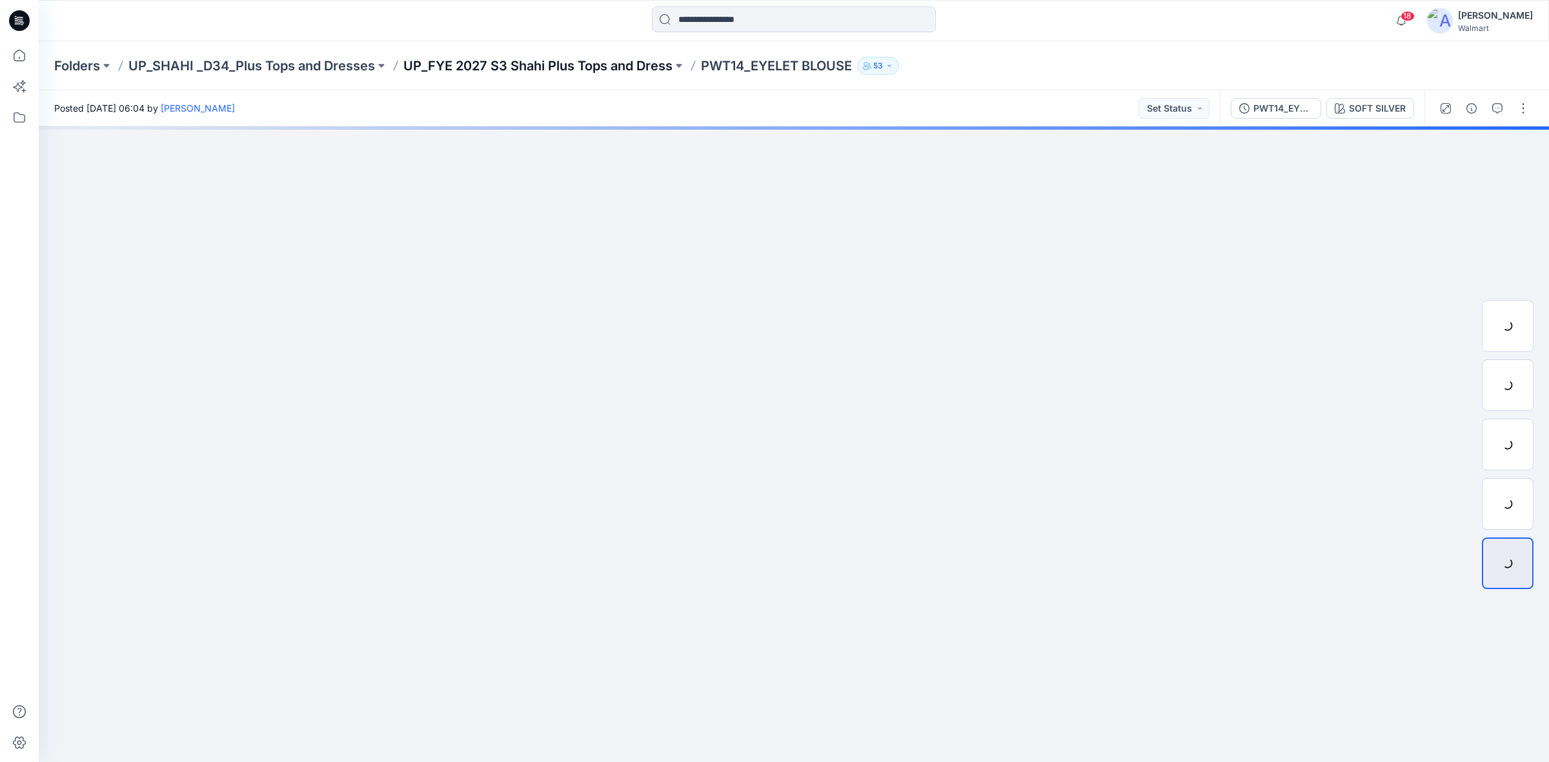
click at [547, 63] on p "UP_FYE 2027 S3 Shahi Plus Tops and Dress" at bounding box center [537, 66] width 269 height 18
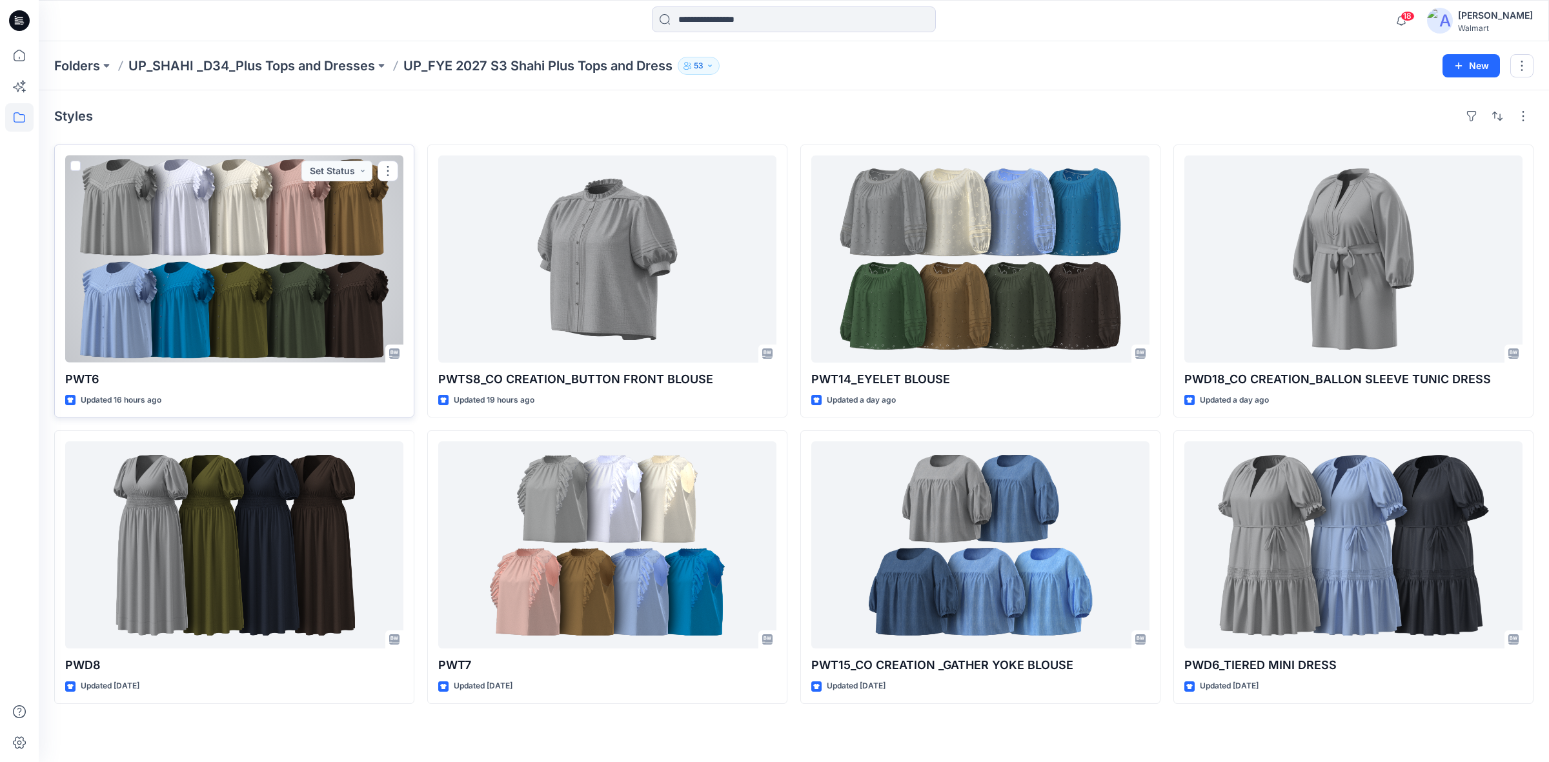
click at [163, 214] on div at bounding box center [234, 259] width 338 height 207
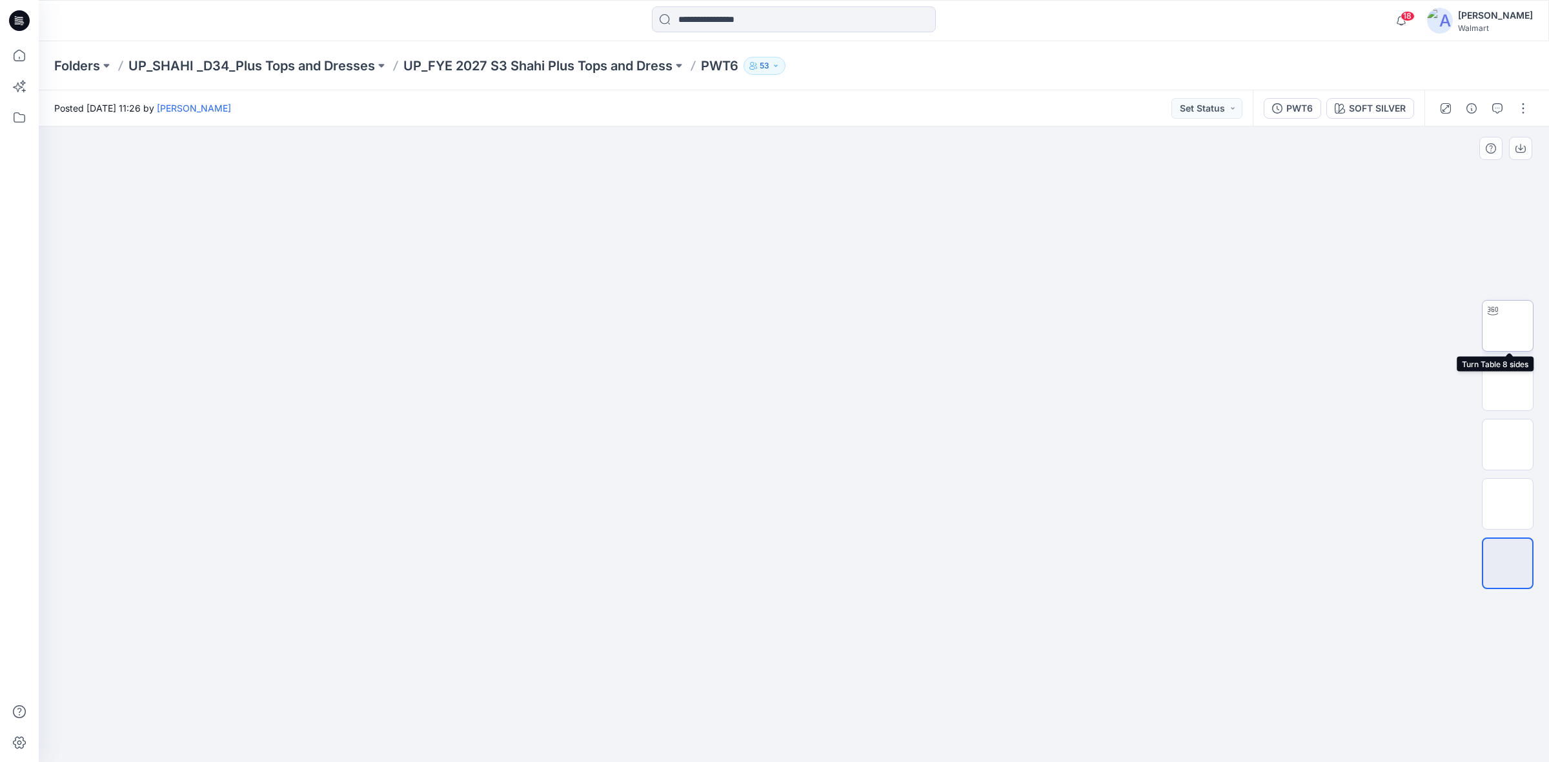
click at [1508, 326] on img at bounding box center [1508, 326] width 0 height 0
drag, startPoint x: 760, startPoint y: 391, endPoint x: 749, endPoint y: 223, distance: 168.8
drag, startPoint x: 779, startPoint y: 231, endPoint x: 863, endPoint y: 334, distance: 132.6
drag, startPoint x: 860, startPoint y: 229, endPoint x: 862, endPoint y: 360, distance: 130.4
drag, startPoint x: 633, startPoint y: 505, endPoint x: 610, endPoint y: 412, distance: 96.3
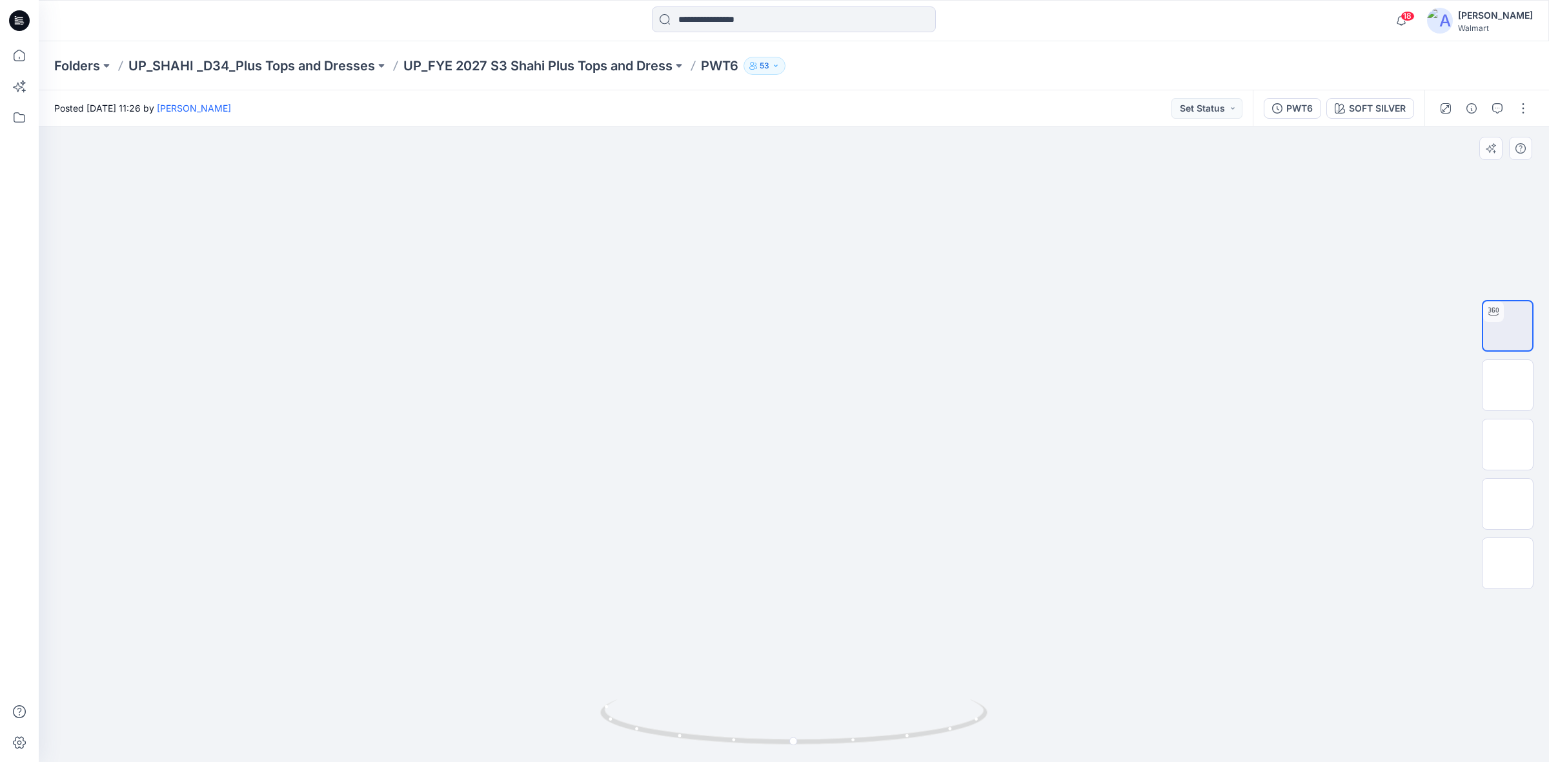
drag, startPoint x: 665, startPoint y: 376, endPoint x: 684, endPoint y: 243, distance: 134.4
drag, startPoint x: 702, startPoint y: 456, endPoint x: 682, endPoint y: 533, distance: 80.0
drag, startPoint x: 805, startPoint y: 746, endPoint x: 915, endPoint y: 740, distance: 109.9
click at [915, 740] on icon at bounding box center [795, 724] width 391 height 48
drag, startPoint x: 899, startPoint y: 737, endPoint x: 1009, endPoint y: 749, distance: 111.0
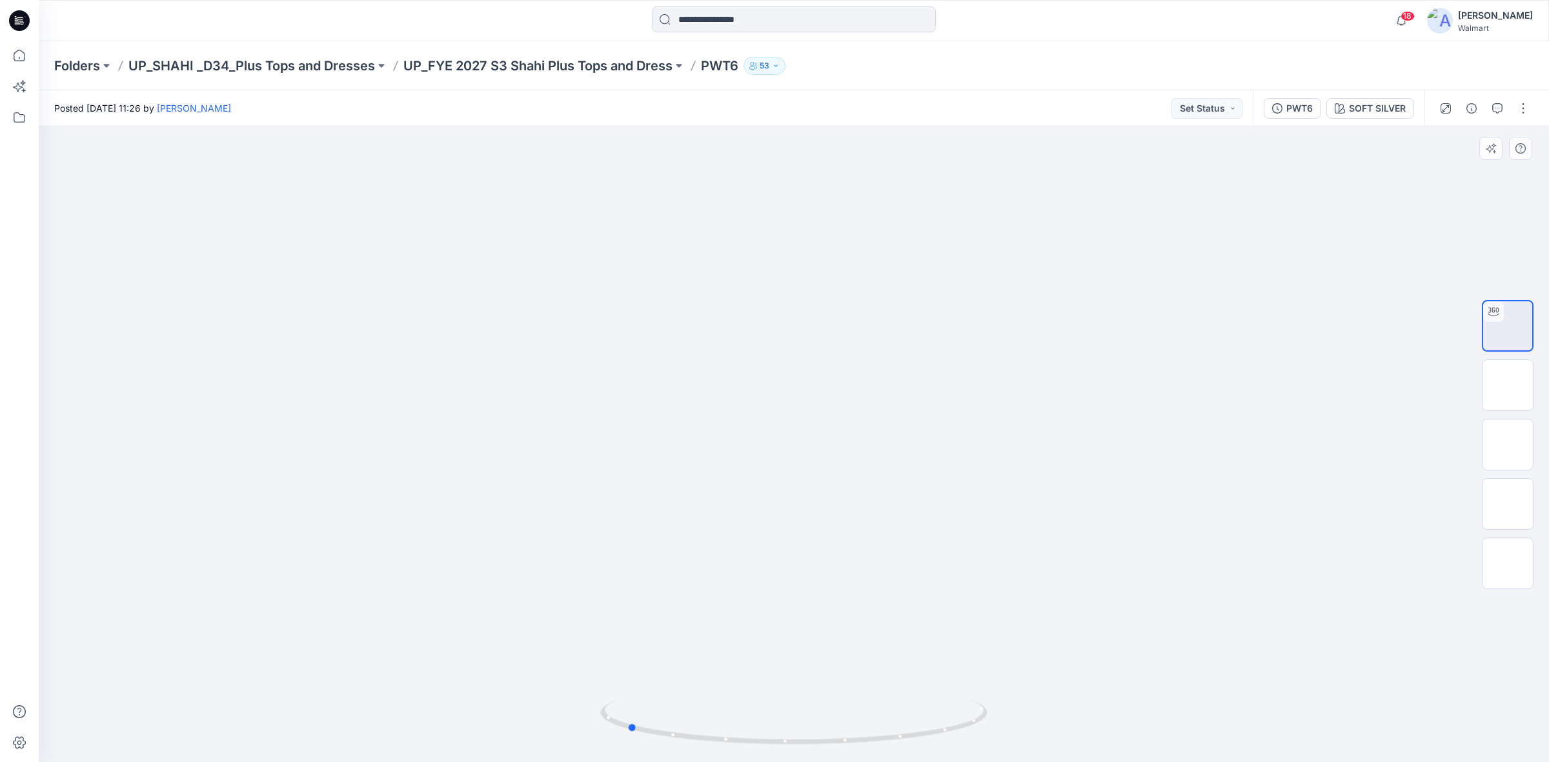
click at [1009, 749] on div at bounding box center [794, 445] width 1510 height 636
drag, startPoint x: 711, startPoint y: 463, endPoint x: 711, endPoint y: 471, distance: 8.4
drag, startPoint x: 638, startPoint y: 730, endPoint x: 683, endPoint y: 434, distance: 299.7
click at [638, 709] on icon at bounding box center [795, 724] width 391 height 48
drag, startPoint x: 647, startPoint y: 482, endPoint x: 627, endPoint y: 238, distance: 245.4
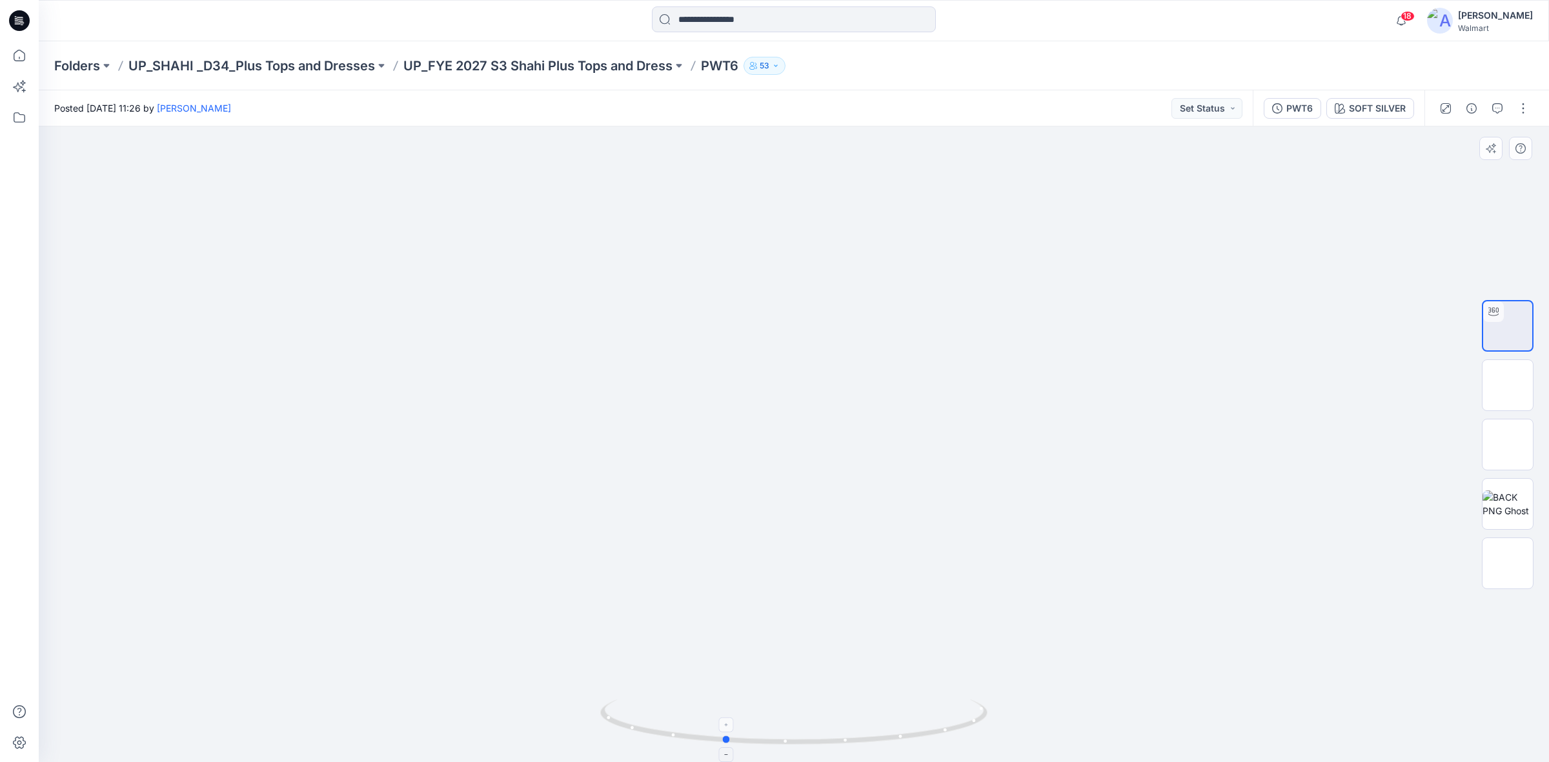
drag, startPoint x: 633, startPoint y: 733, endPoint x: 731, endPoint y: 738, distance: 98.2
click at [731, 738] on icon at bounding box center [795, 724] width 391 height 48
drag, startPoint x: 724, startPoint y: 749, endPoint x: 877, endPoint y: 757, distance: 153.2
click at [877, 757] on div at bounding box center [794, 445] width 1510 height 636
drag, startPoint x: 757, startPoint y: 746, endPoint x: 833, endPoint y: 746, distance: 75.5
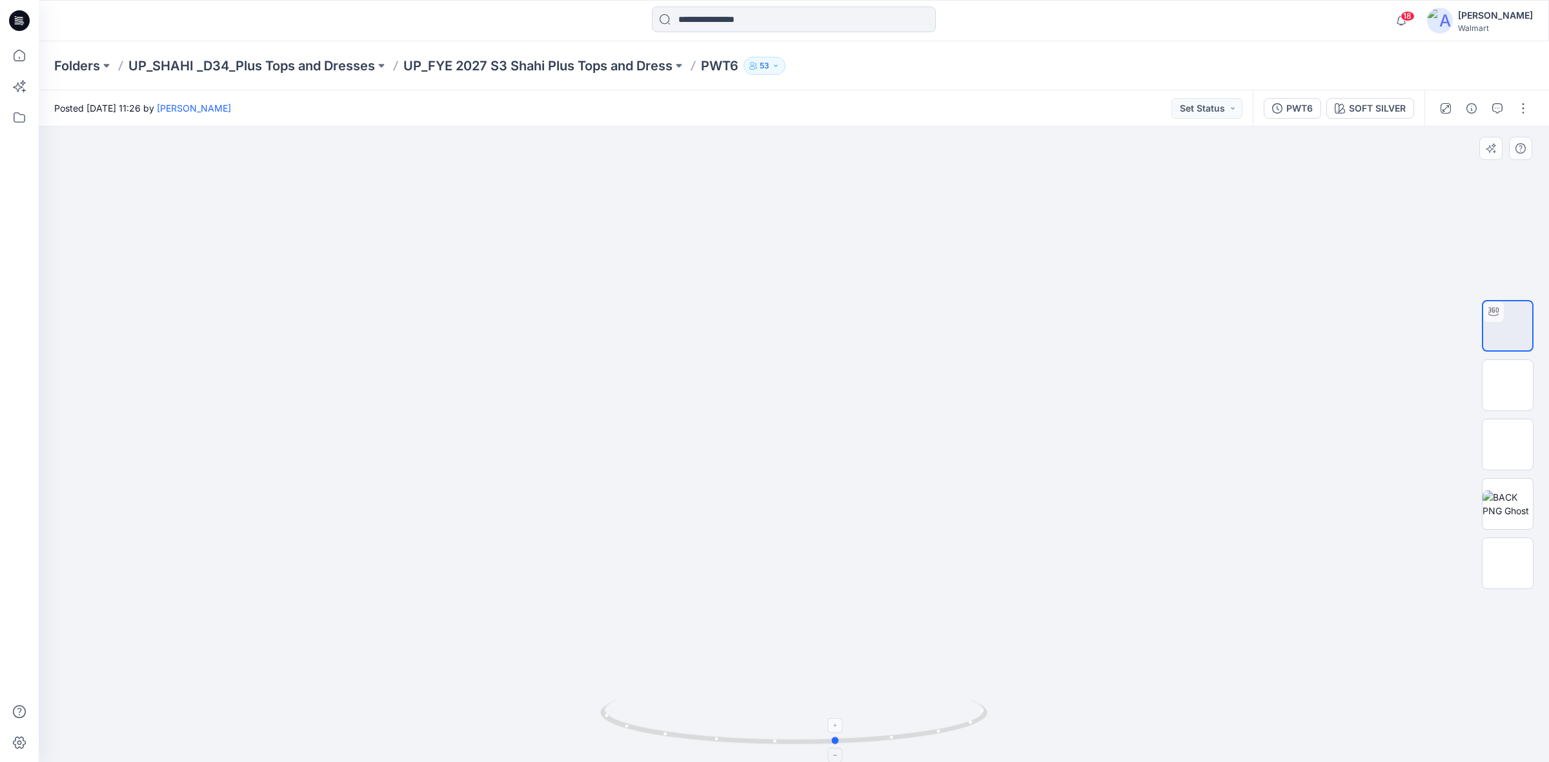
click at [833, 746] on icon at bounding box center [795, 724] width 391 height 48
click at [17, 26] on icon at bounding box center [19, 20] width 21 height 21
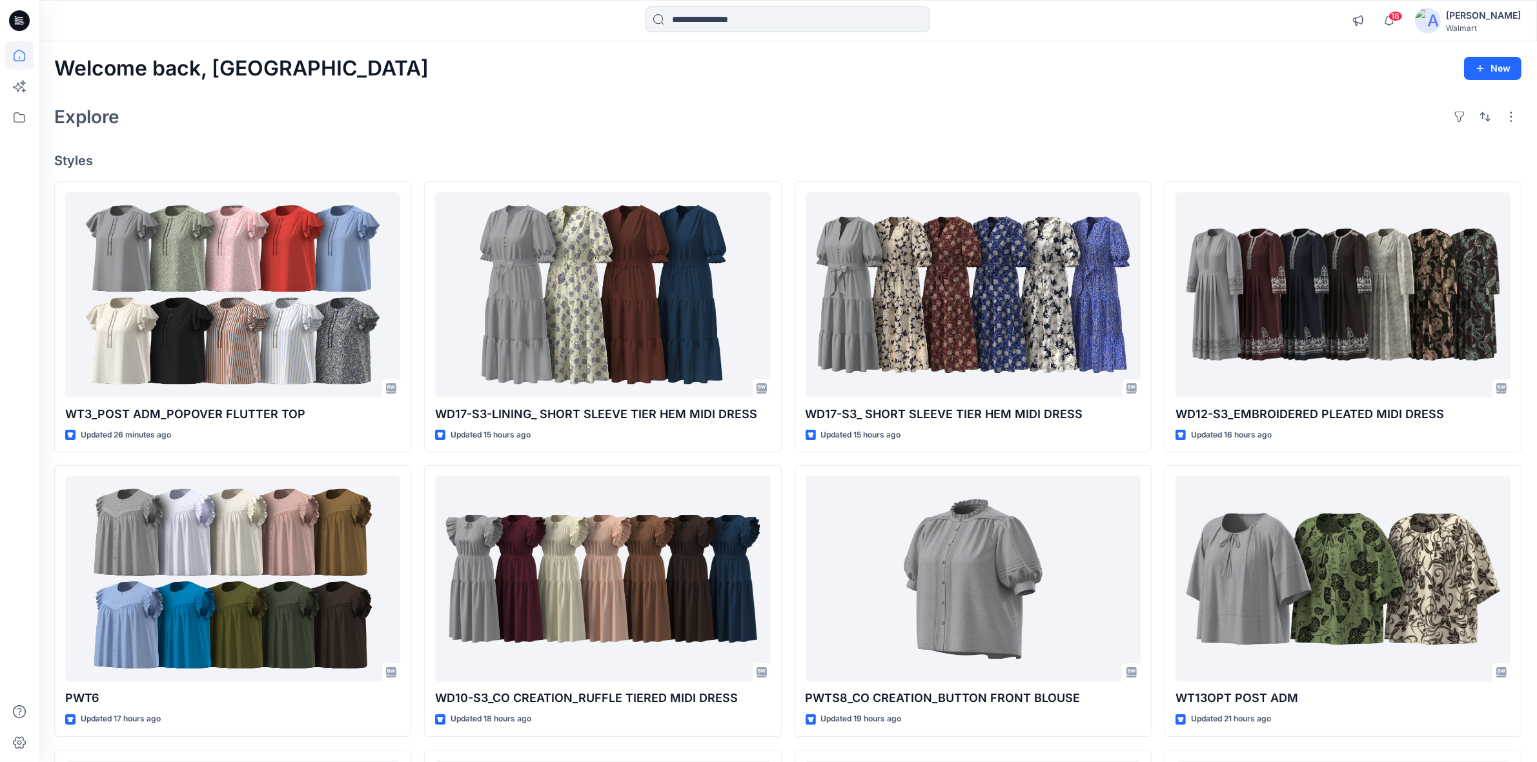
click at [689, 23] on input at bounding box center [787, 19] width 284 height 26
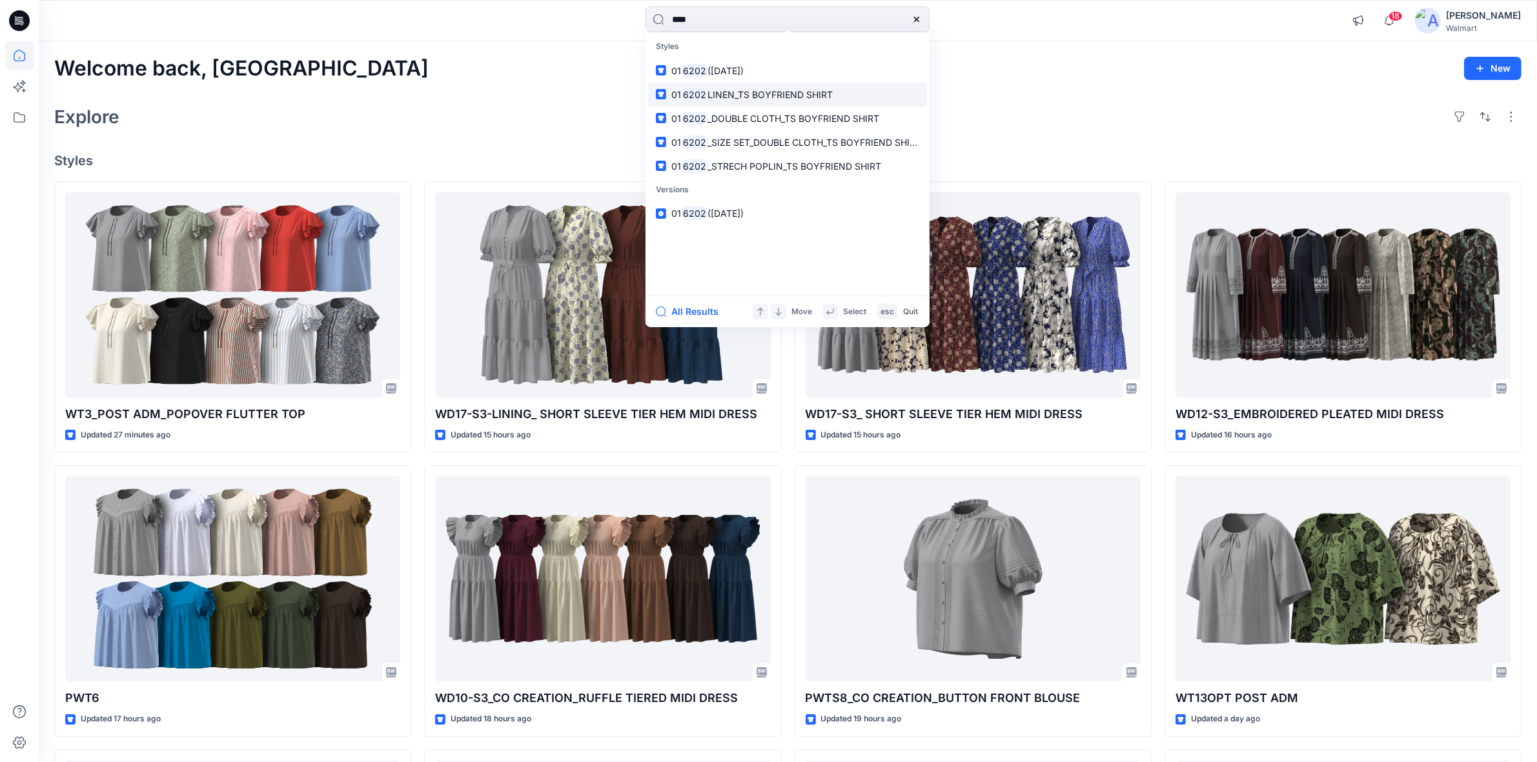
type input "****"
click at [704, 97] on mark "6202" at bounding box center [694, 94] width 27 height 15
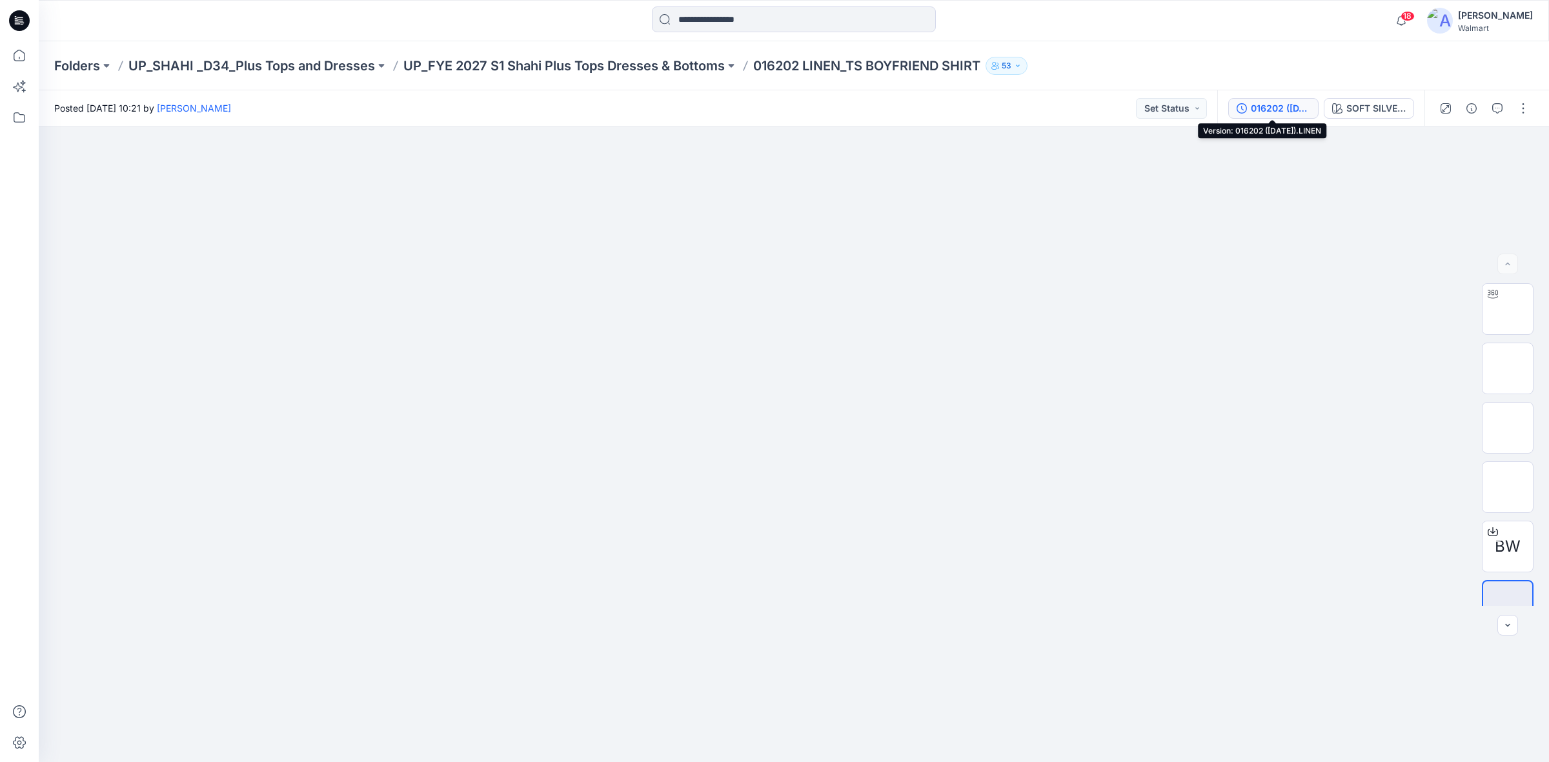
click at [1291, 110] on div "016202 (05-05-2025).LINEN" at bounding box center [1280, 108] width 59 height 14
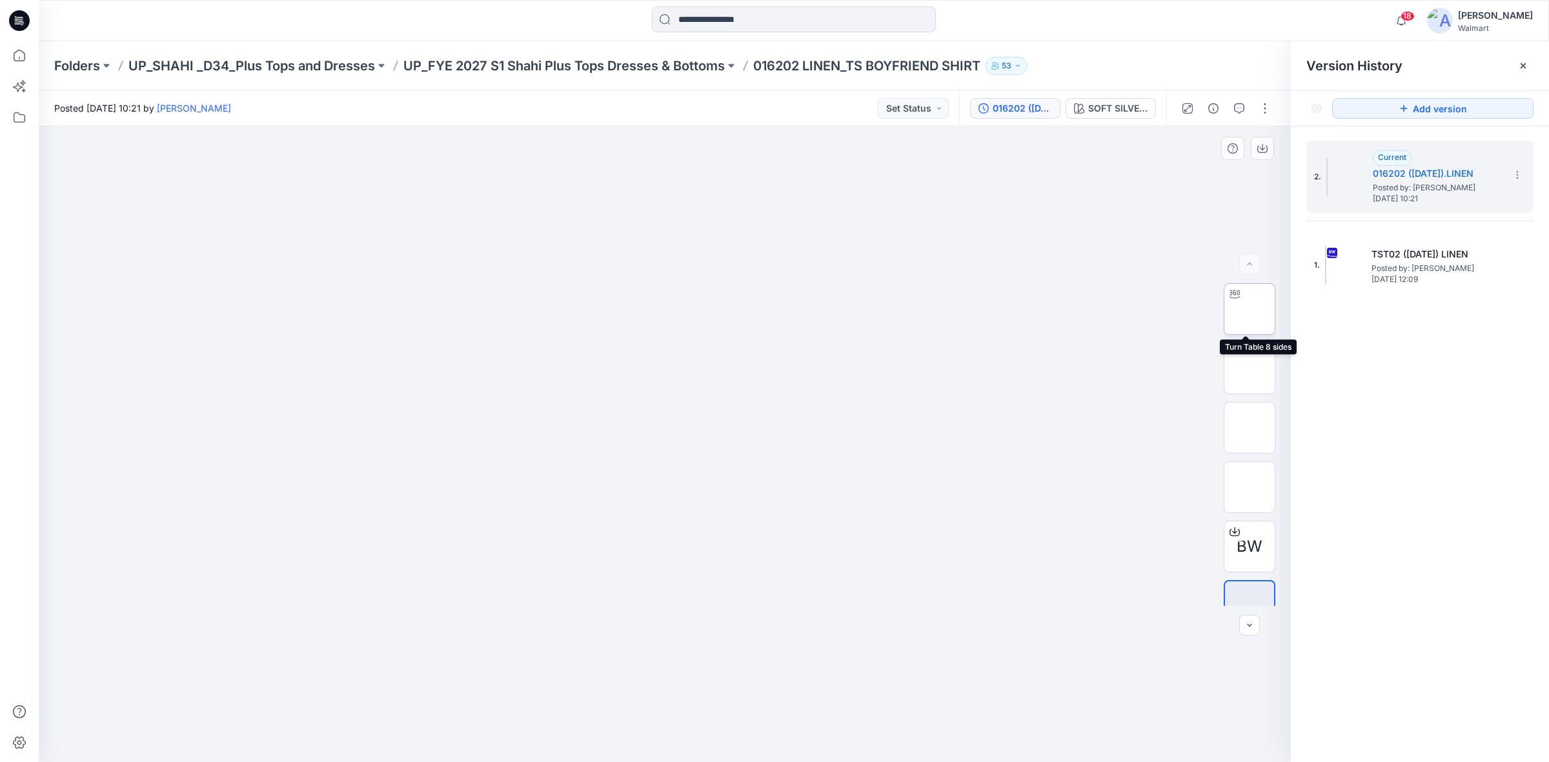
click at [1250, 309] on img at bounding box center [1250, 309] width 0 height 0
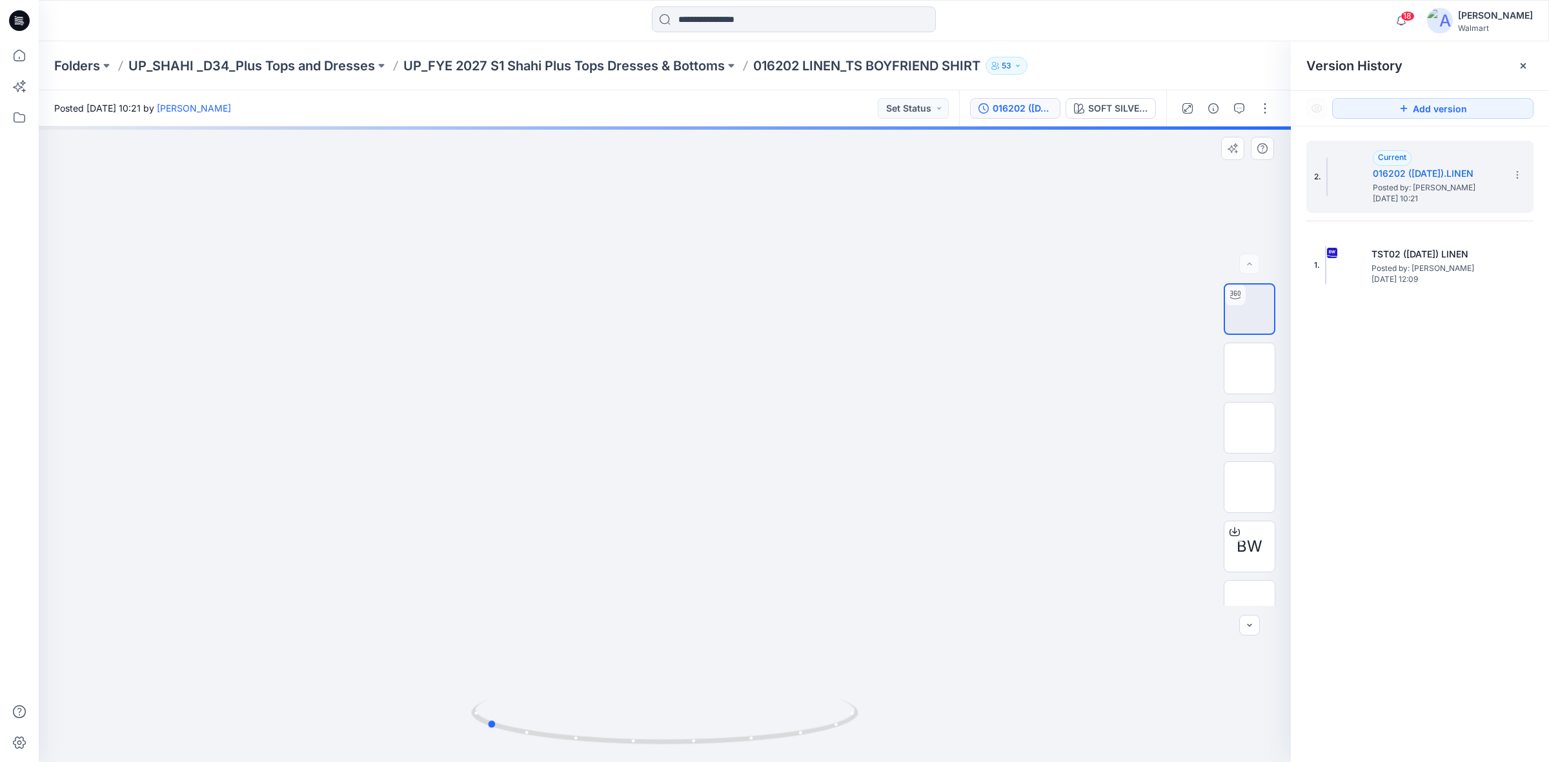
drag, startPoint x: 667, startPoint y: 742, endPoint x: 875, endPoint y: 751, distance: 208.7
click at [875, 751] on div at bounding box center [665, 445] width 1252 height 636
click at [17, 12] on icon at bounding box center [19, 20] width 21 height 21
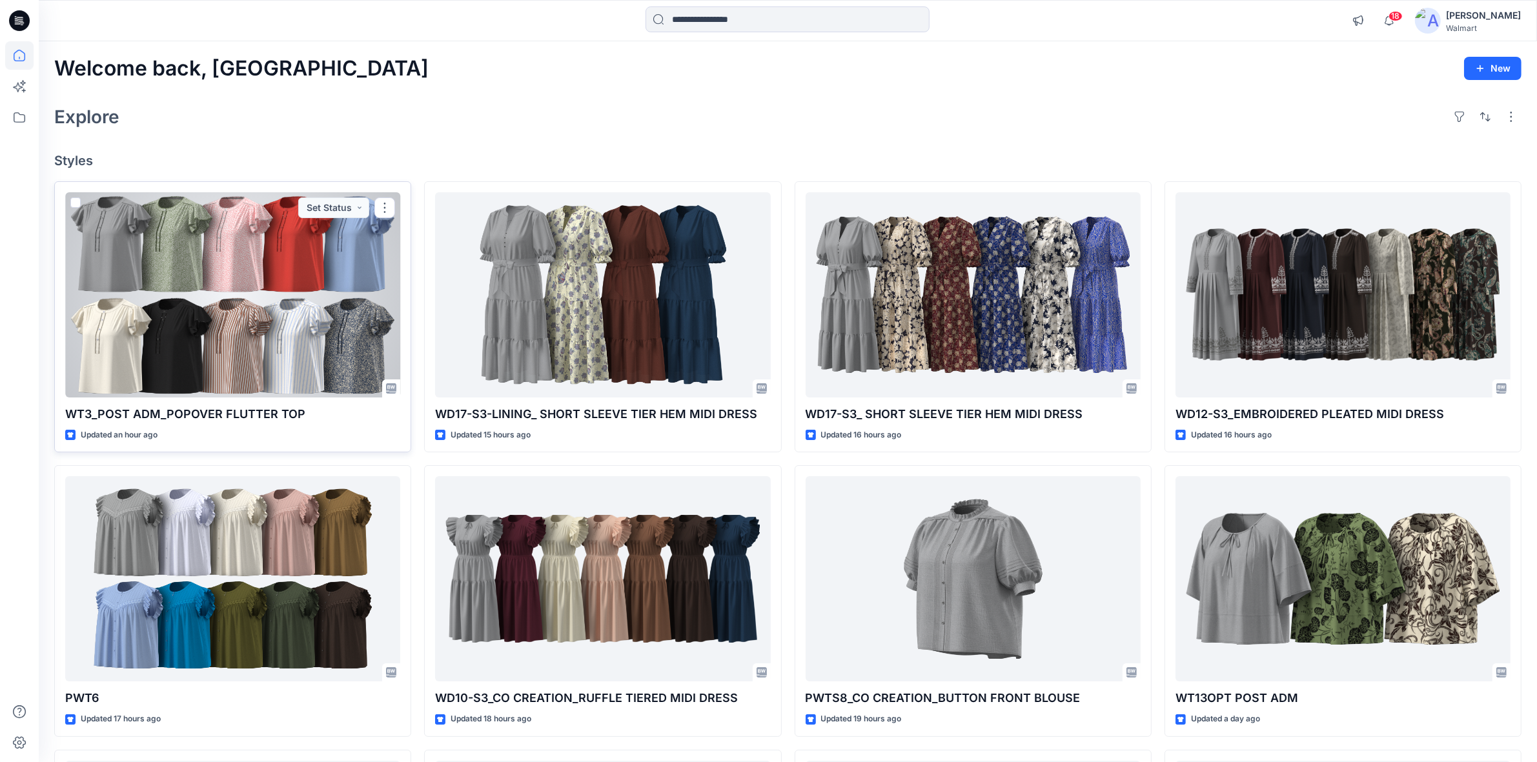
click at [230, 321] on div at bounding box center [232, 294] width 335 height 205
